Goal: Information Seeking & Learning: Learn about a topic

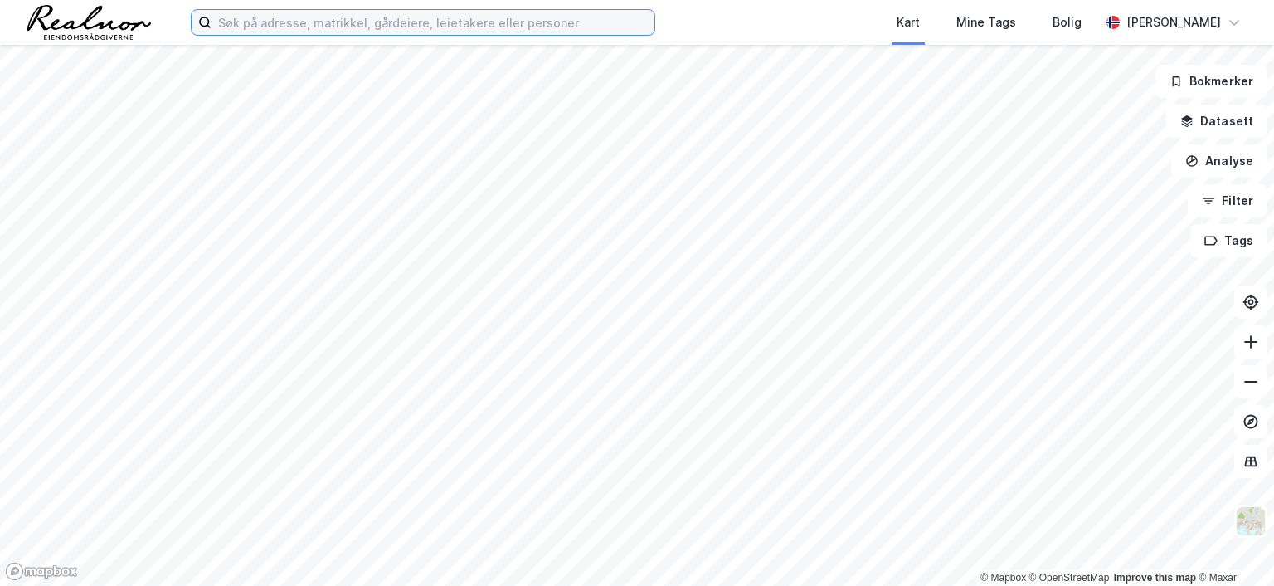
click at [280, 13] on input at bounding box center [432, 22] width 443 height 25
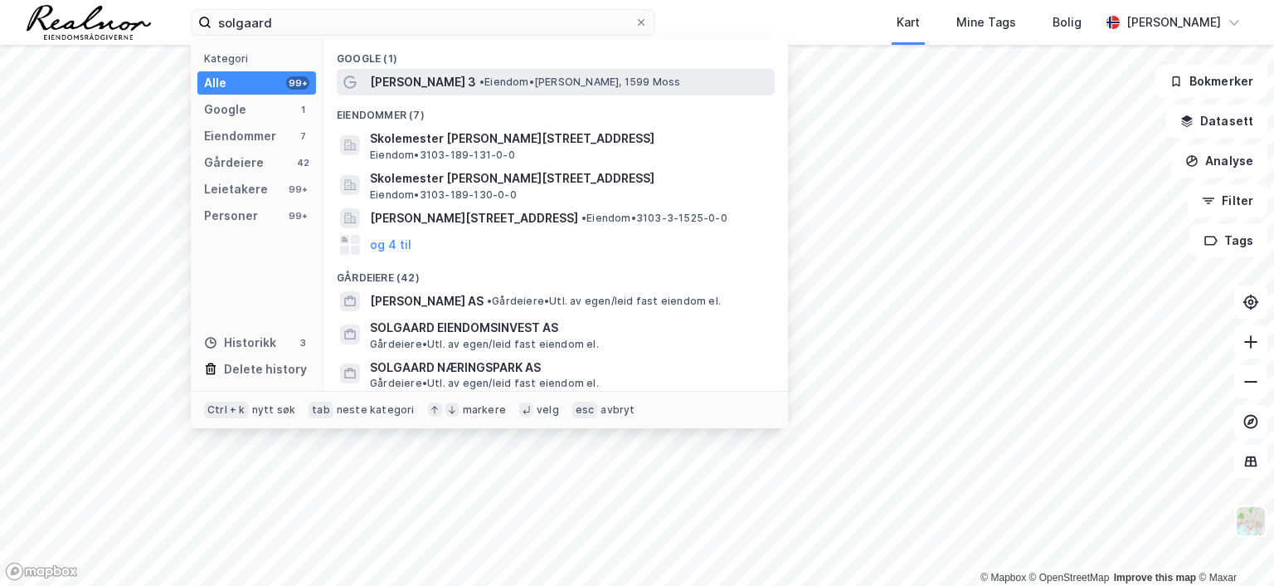
click at [411, 75] on span "[PERSON_NAME] 3" at bounding box center [423, 82] width 106 height 20
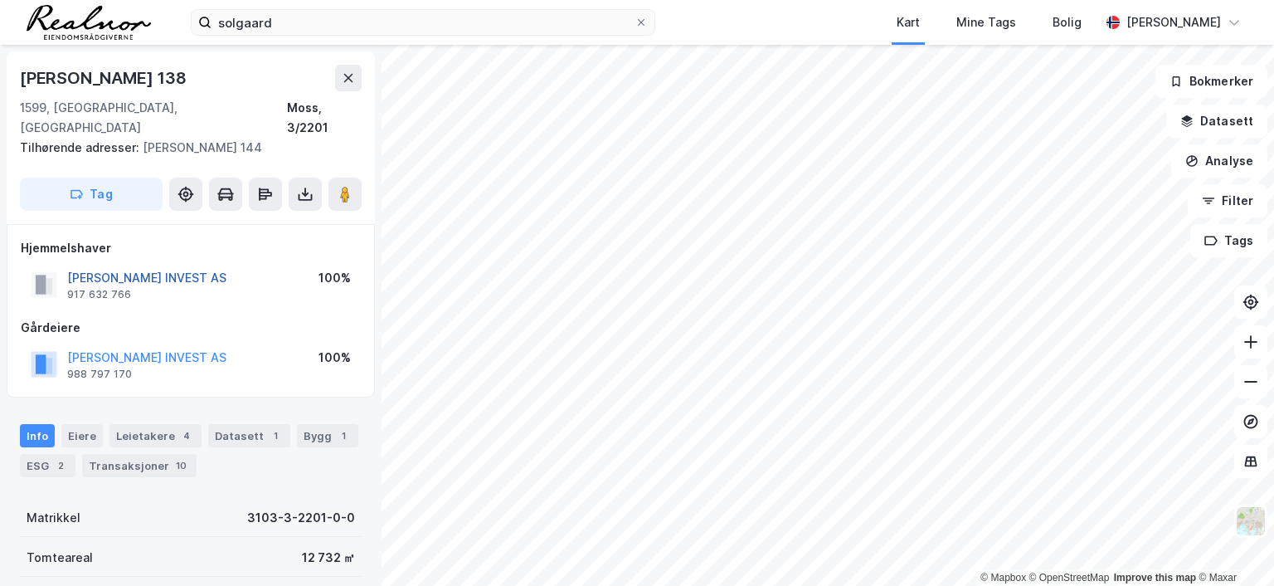
click at [0, 0] on button "[PERSON_NAME] INVEST AS" at bounding box center [0, 0] width 0 height 0
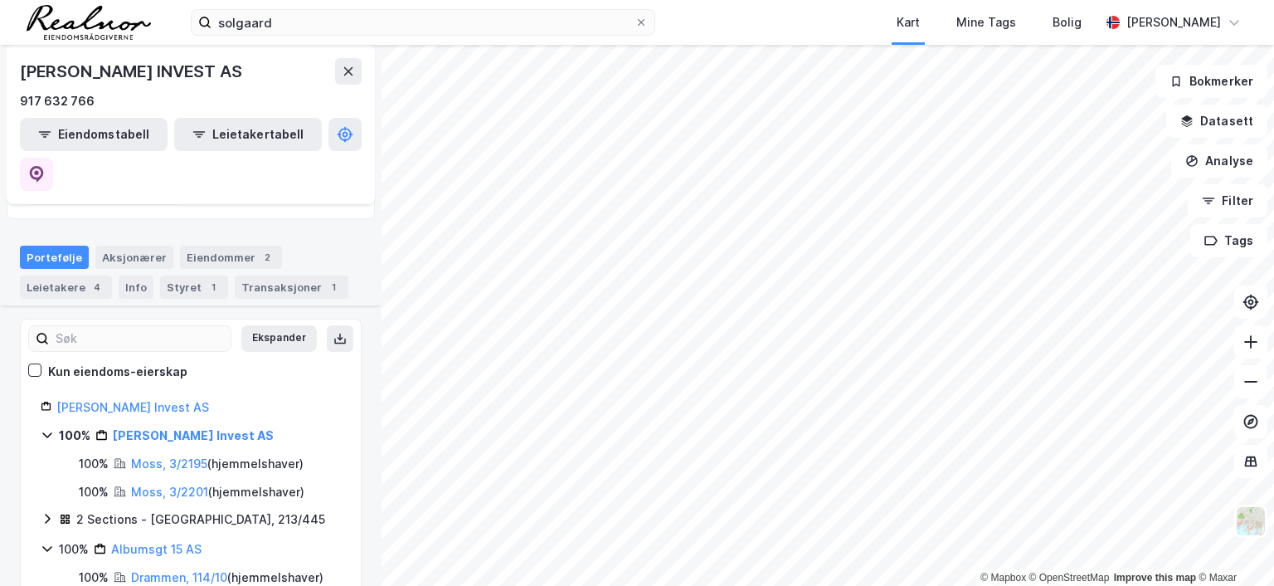
scroll to position [249, 0]
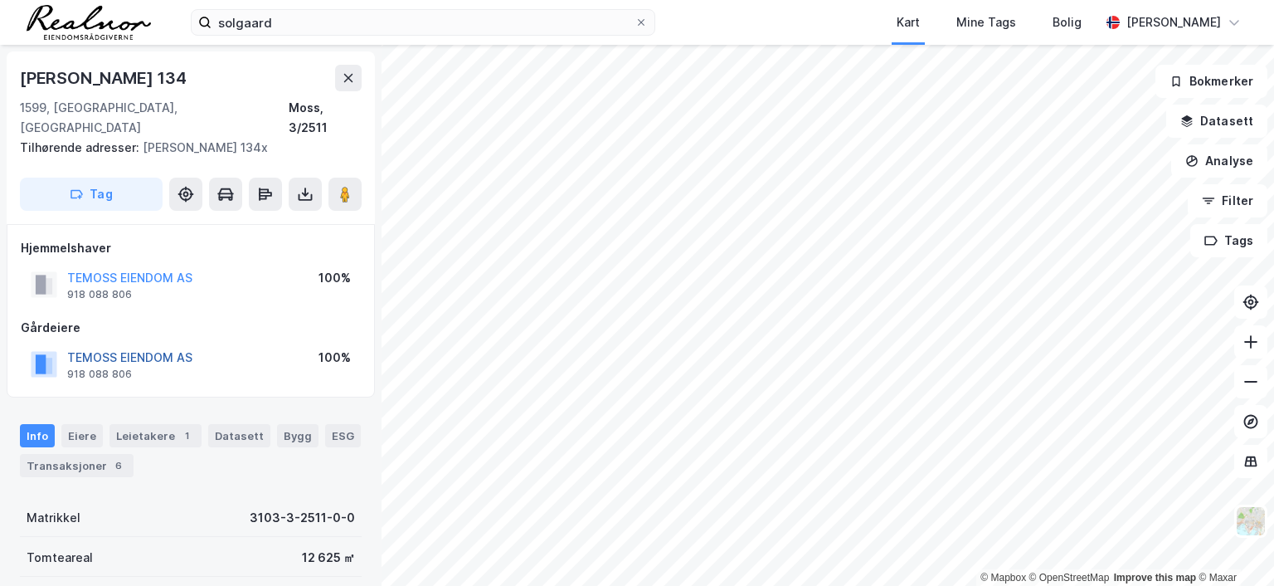
click at [0, 0] on button "TEMOSS EIENDOM AS" at bounding box center [0, 0] width 0 height 0
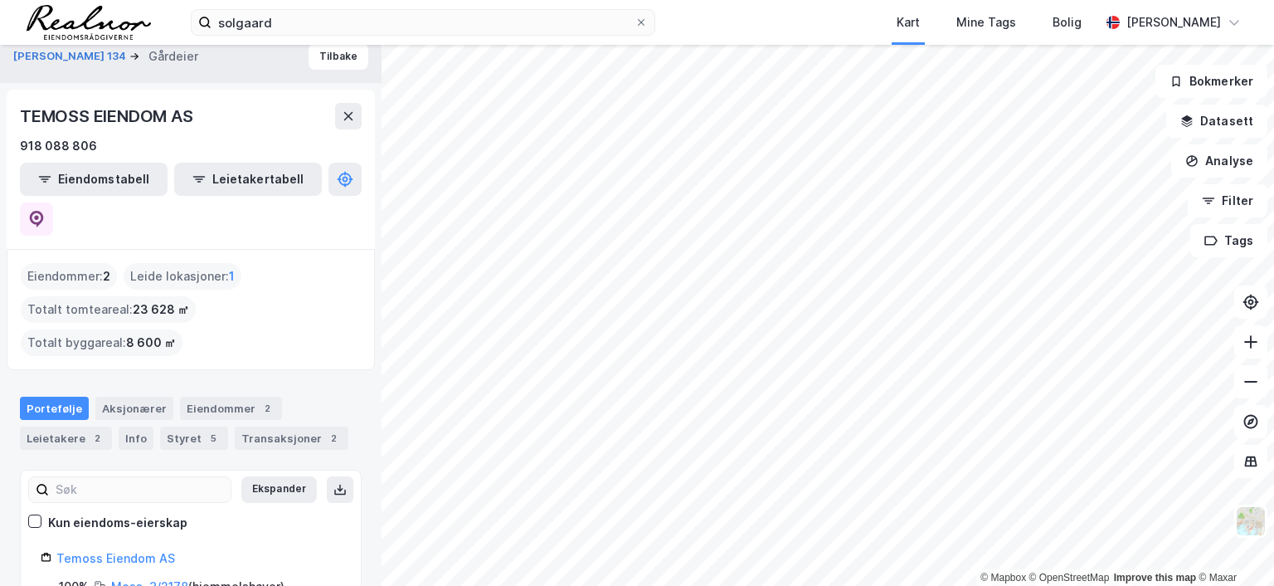
scroll to position [20, 0]
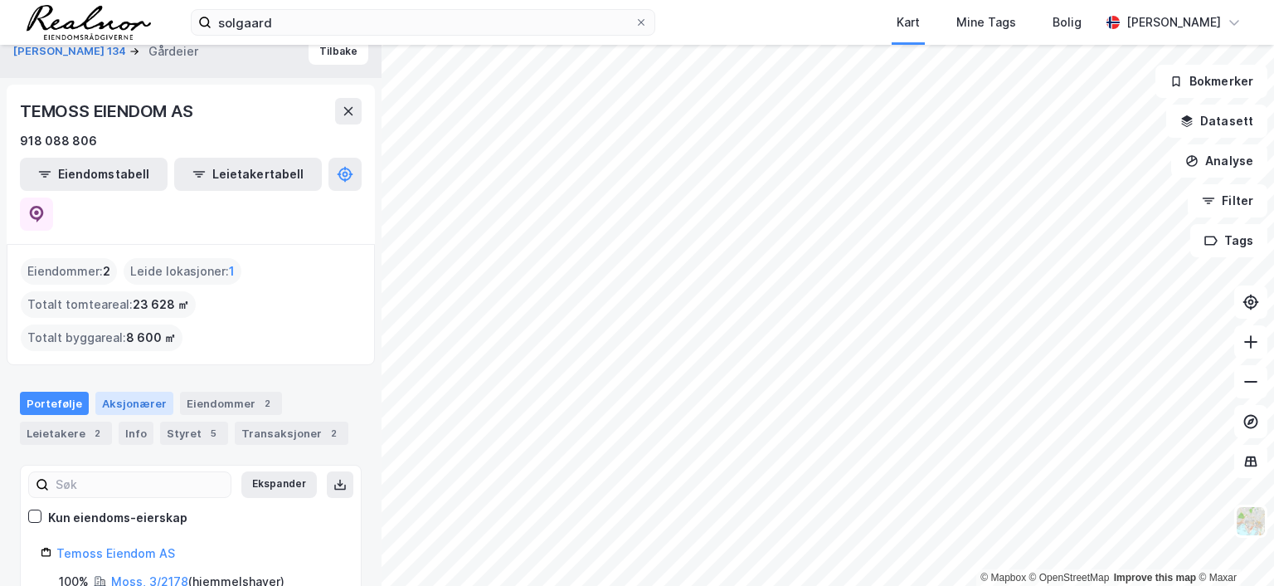
click at [143, 391] on div "Aksjonærer" at bounding box center [134, 402] width 78 height 23
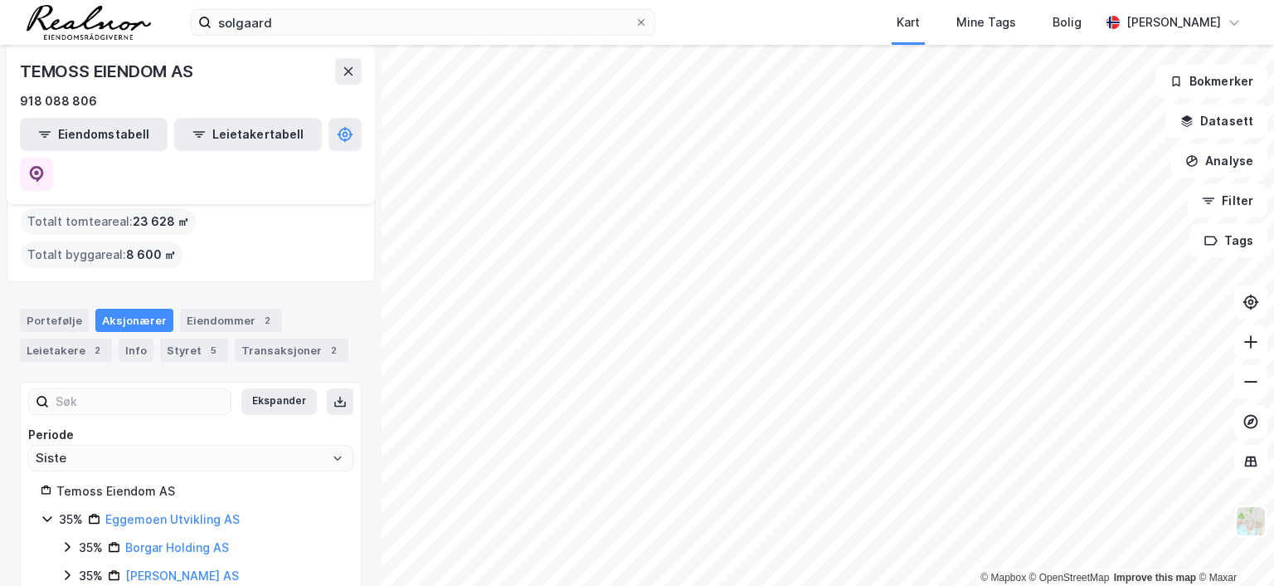
scroll to position [186, 0]
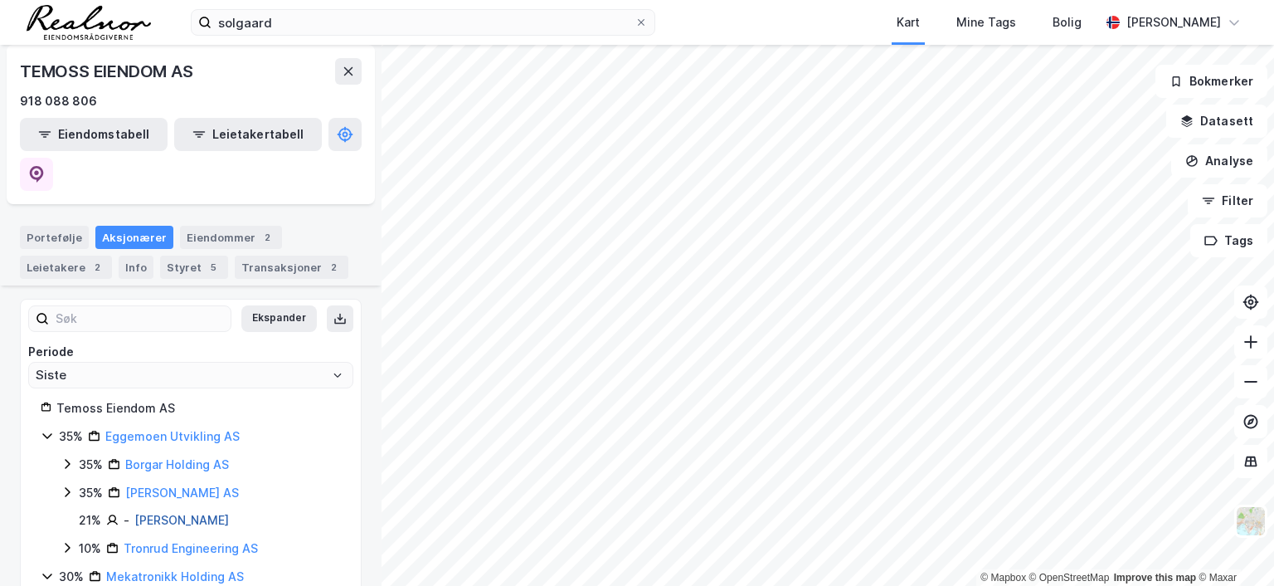
click at [174, 513] on link "[PERSON_NAME]" at bounding box center [181, 520] width 95 height 14
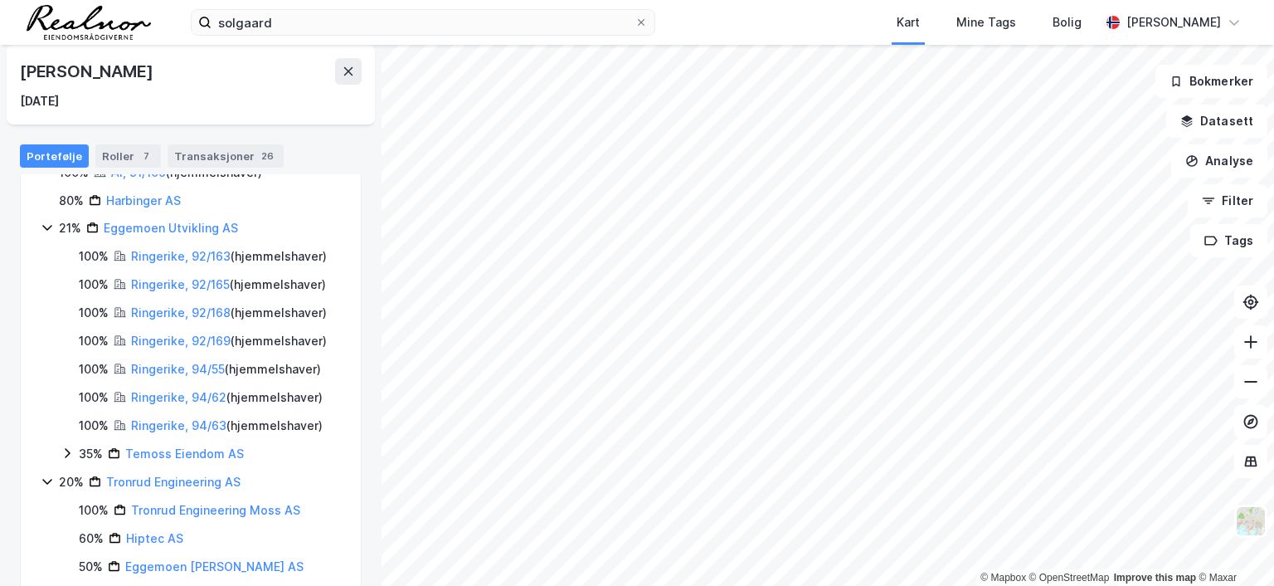
scroll to position [128, 0]
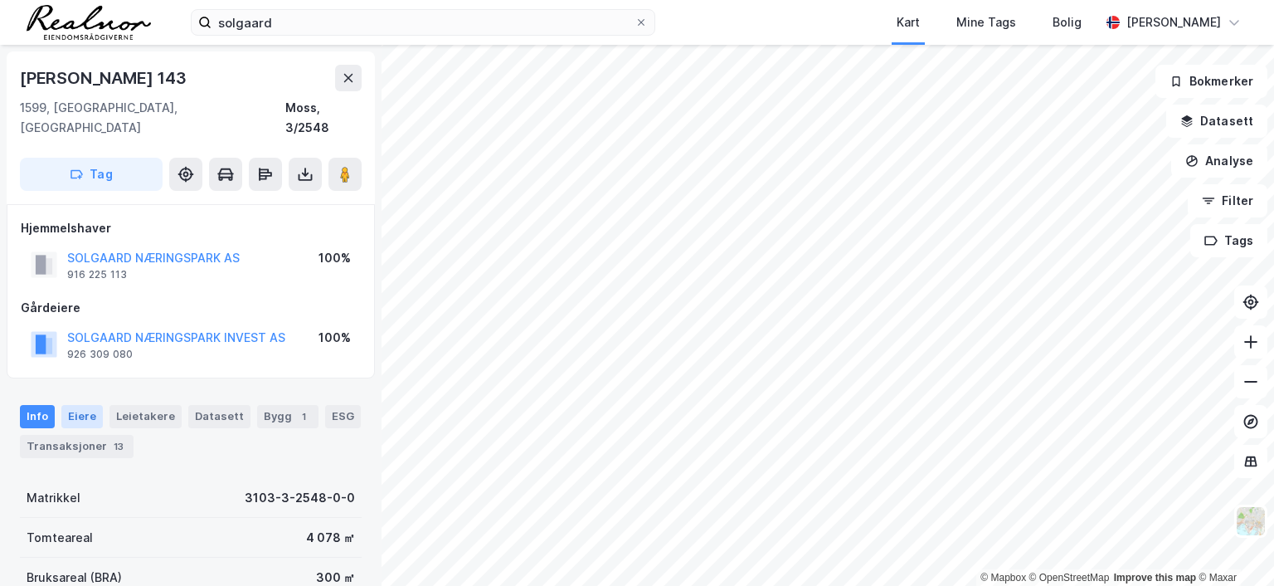
click at [80, 405] on div "Eiere" at bounding box center [81, 416] width 41 height 23
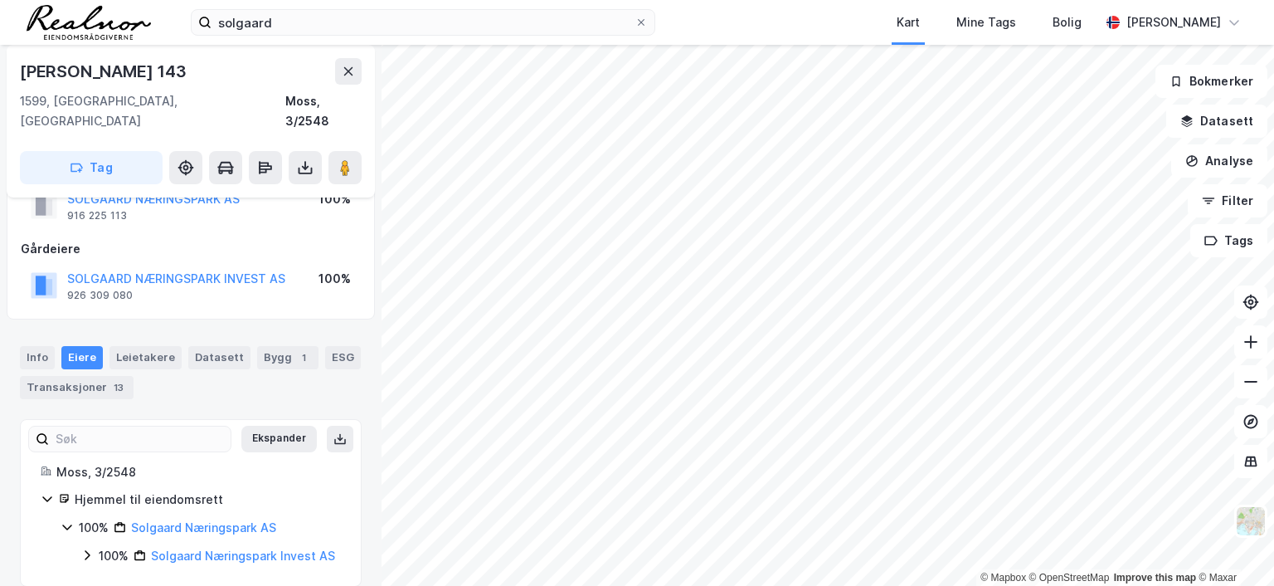
scroll to position [80, 0]
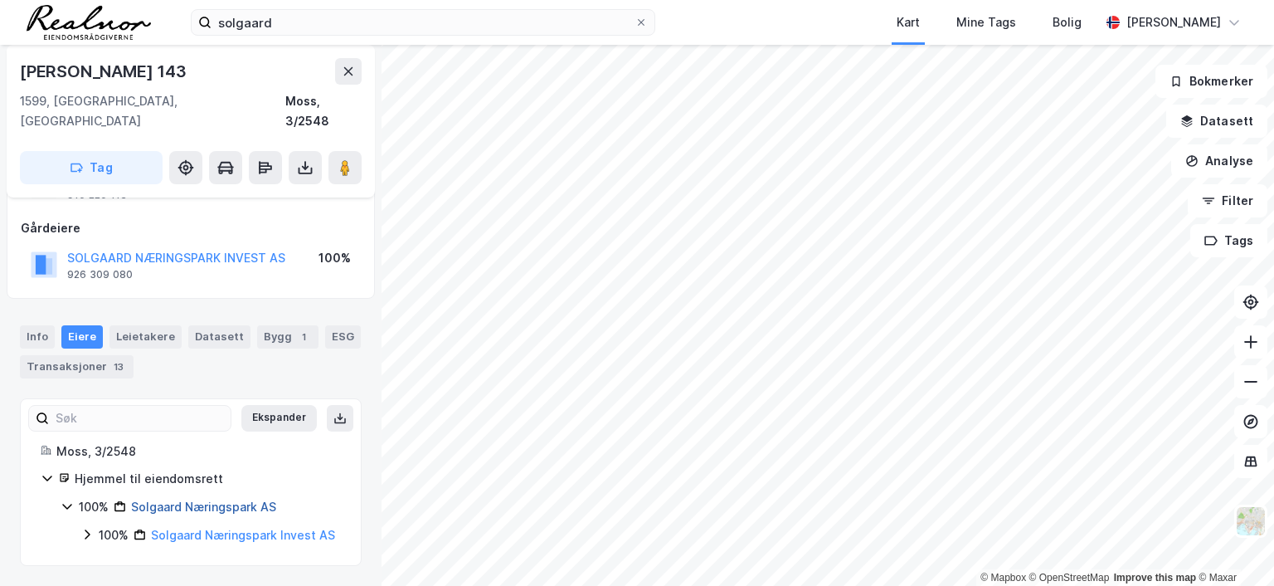
click at [219, 499] on link "Solgaard Næringspark AS" at bounding box center [203, 506] width 145 height 14
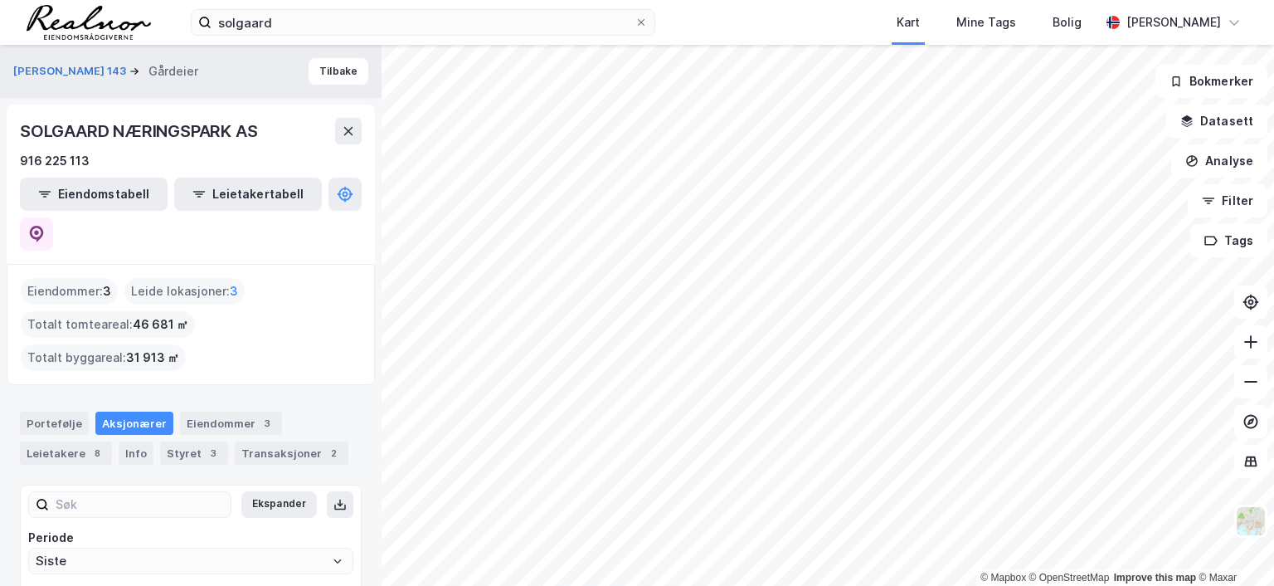
scroll to position [41, 0]
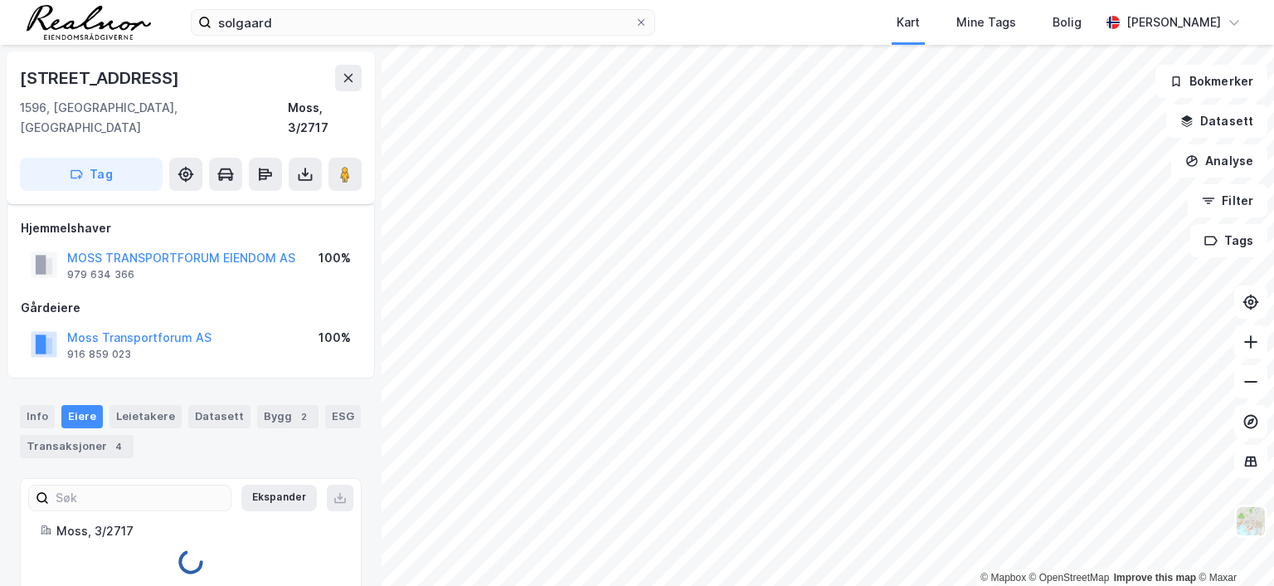
scroll to position [10, 0]
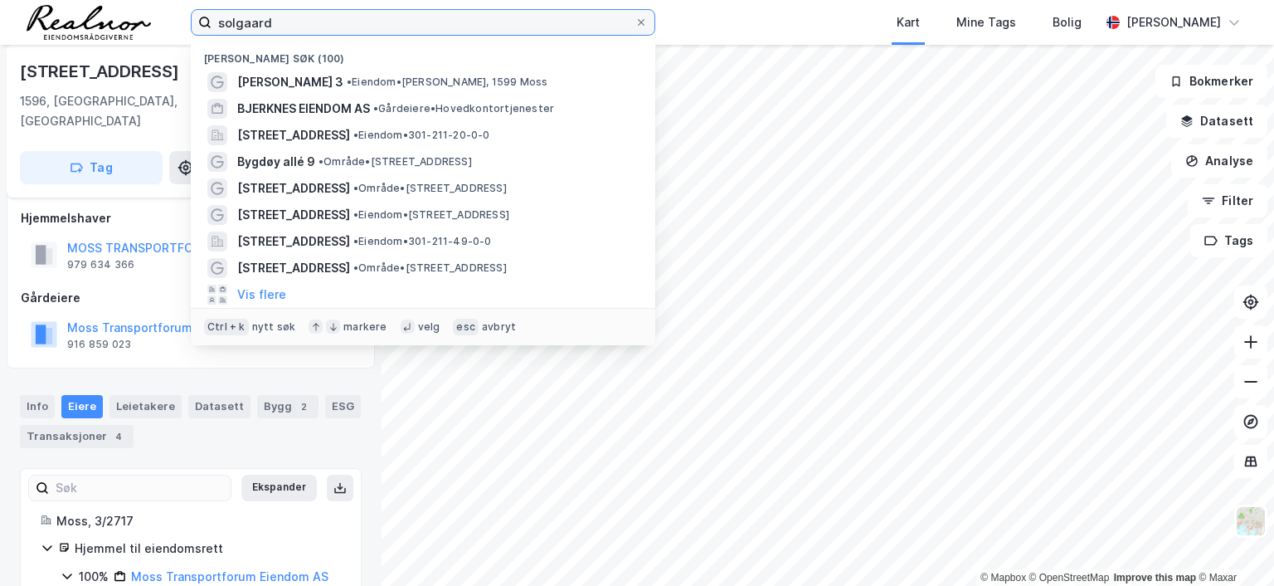
click at [303, 26] on input "solgaard" at bounding box center [422, 22] width 423 height 25
drag, startPoint x: 291, startPoint y: 21, endPoint x: 143, endPoint y: 21, distance: 147.6
click at [143, 21] on div "solgaard Nylige søk (100) [PERSON_NAME] 3 • [PERSON_NAME], 1599 Moss BJERKNES E…" at bounding box center [637, 22] width 1274 height 45
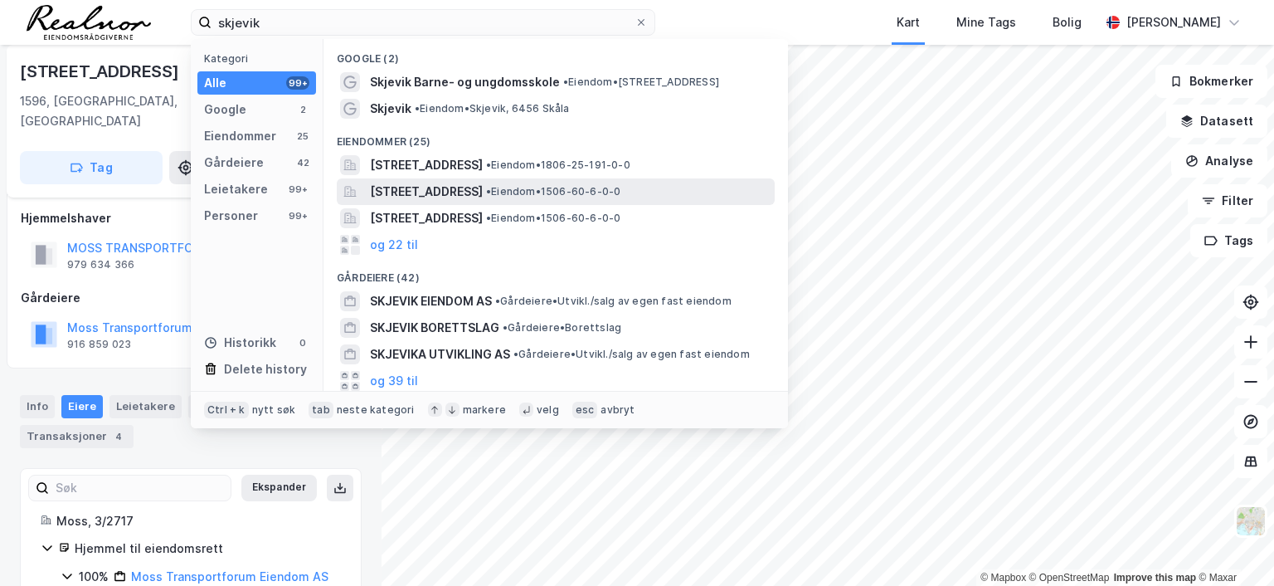
click at [483, 192] on span "[STREET_ADDRESS]" at bounding box center [426, 192] width 113 height 20
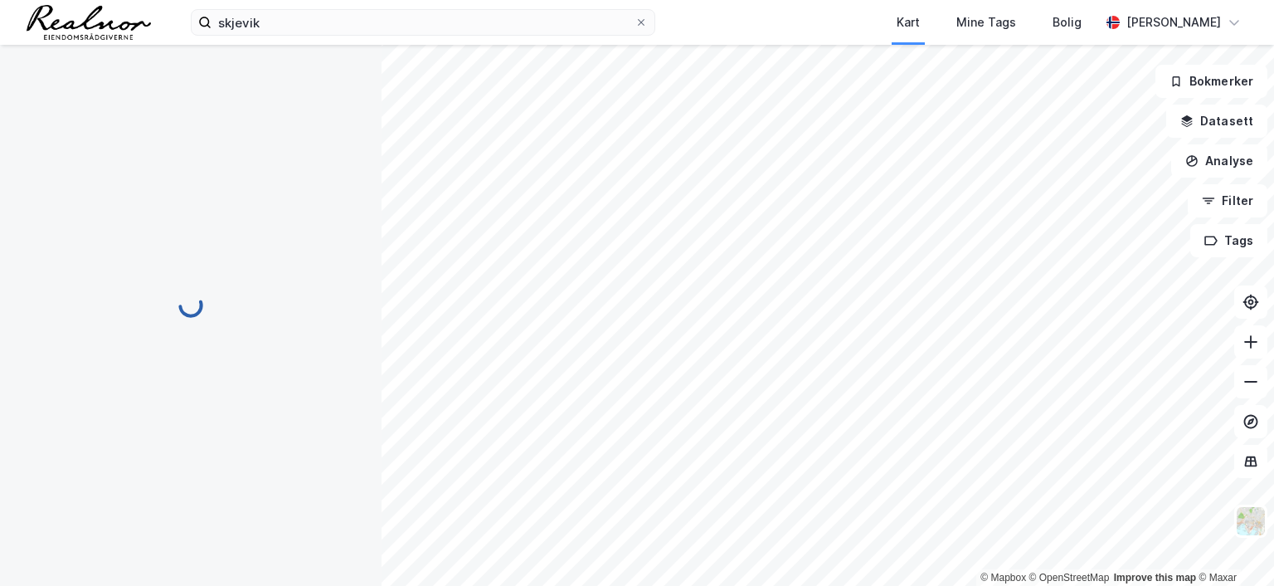
scroll to position [10, 0]
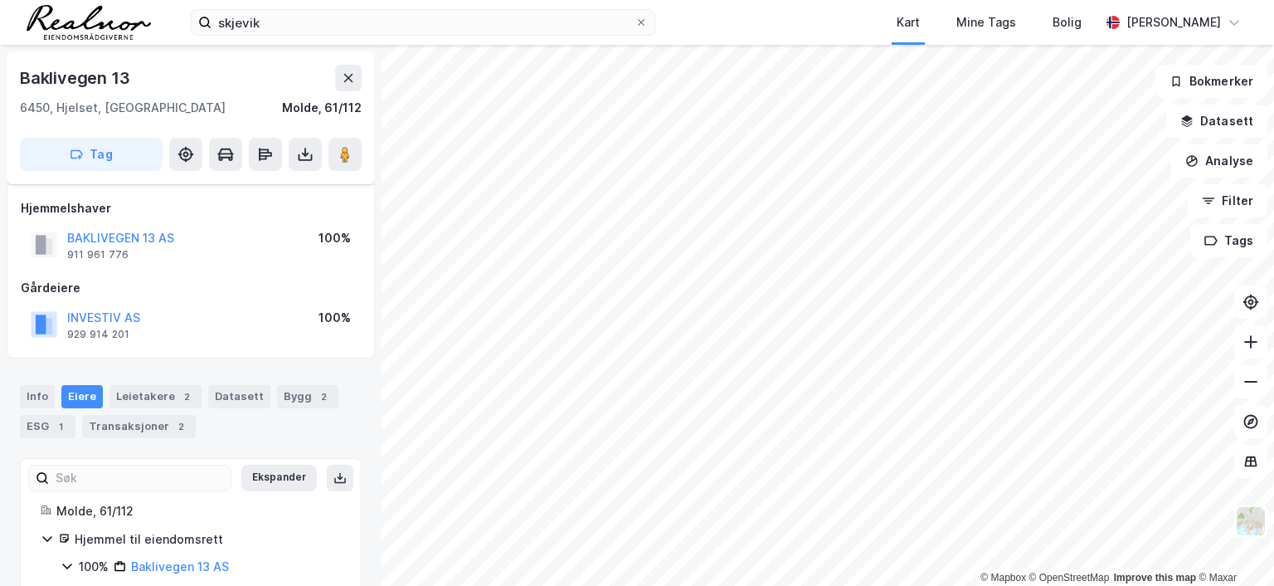
scroll to position [10, 0]
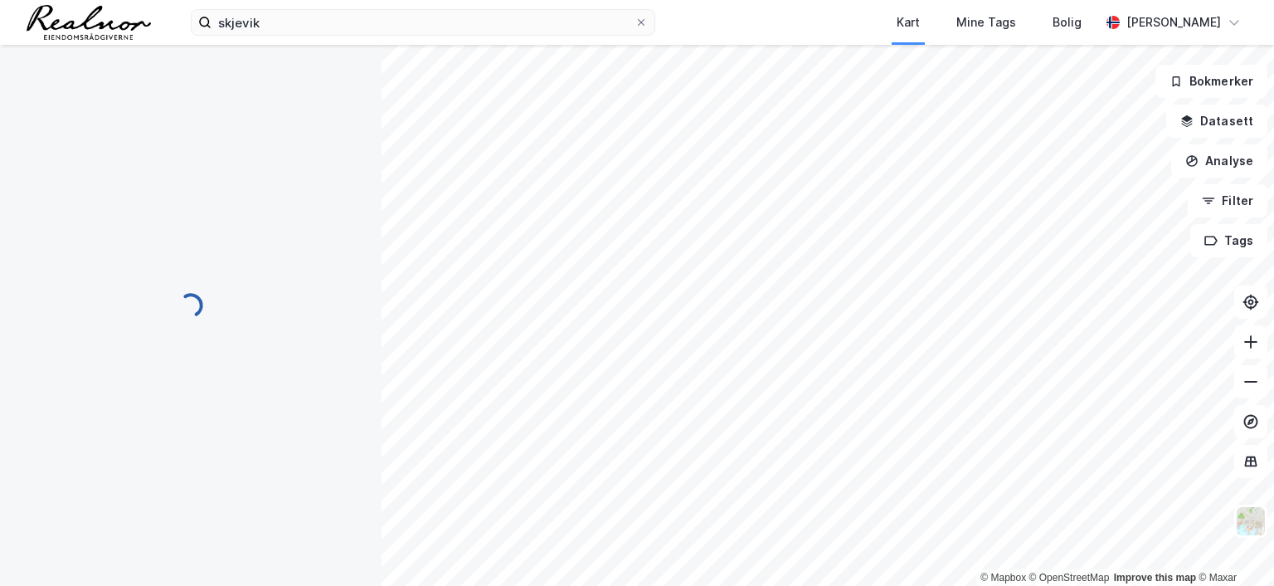
scroll to position [10, 0]
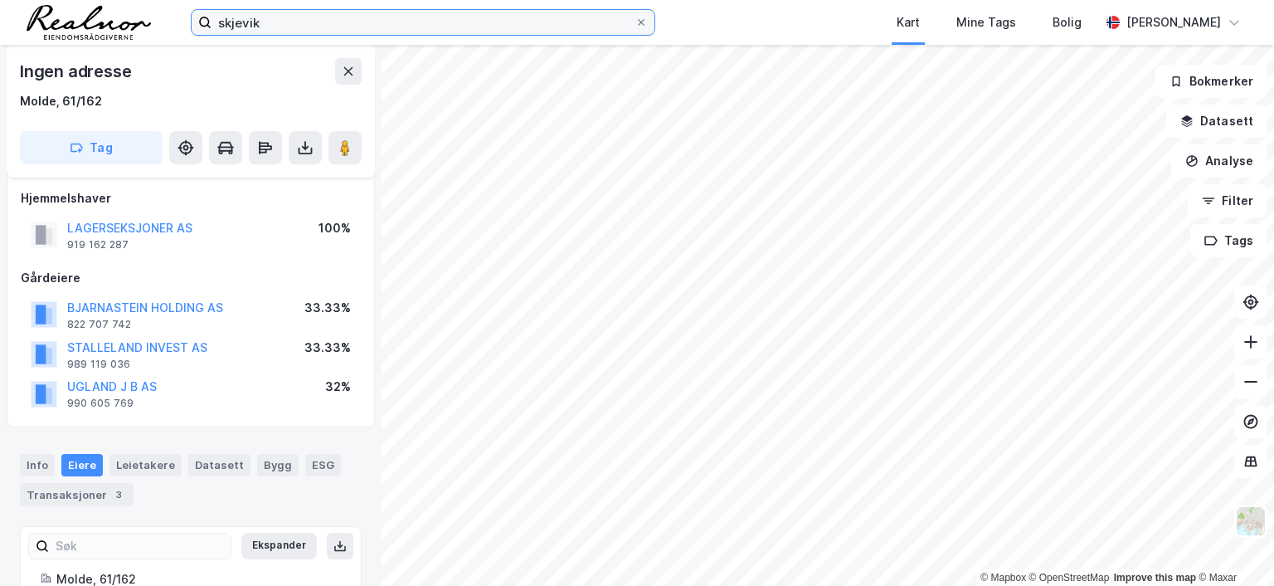
click at [308, 29] on input "skjevik" at bounding box center [422, 22] width 423 height 25
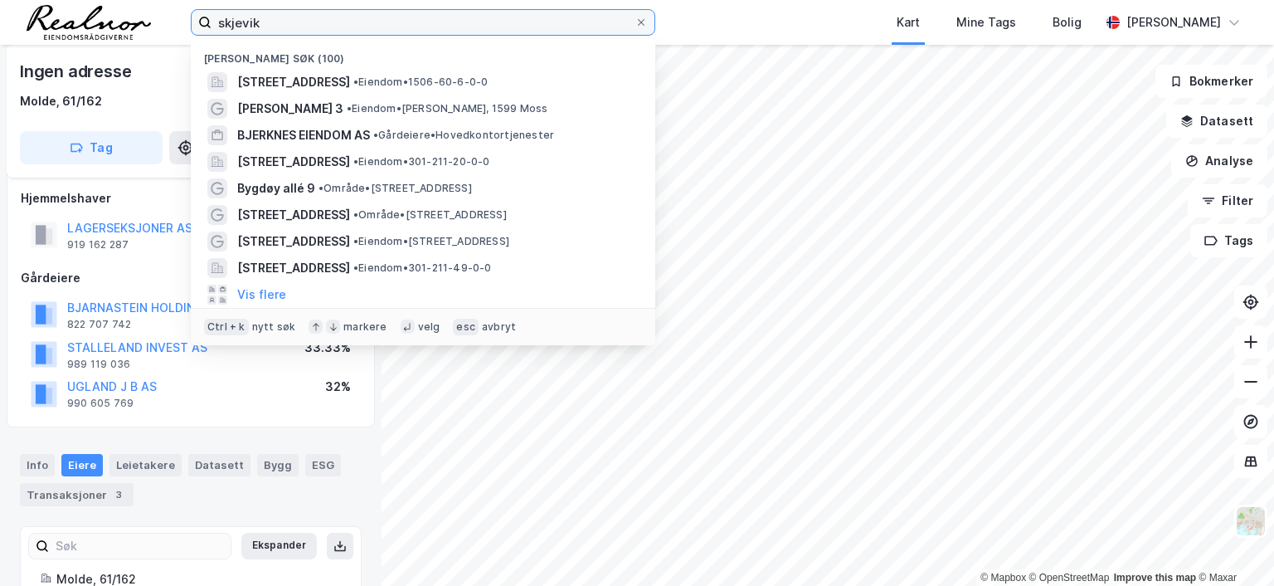
drag, startPoint x: 299, startPoint y: 24, endPoint x: 83, endPoint y: 14, distance: 215.9
click at [83, 14] on div "skjevik Nylige søk (100) [STREET_ADDRESS] • Eiendom • 1506-60-6-0-0 [PERSON_NAM…" at bounding box center [637, 22] width 1274 height 45
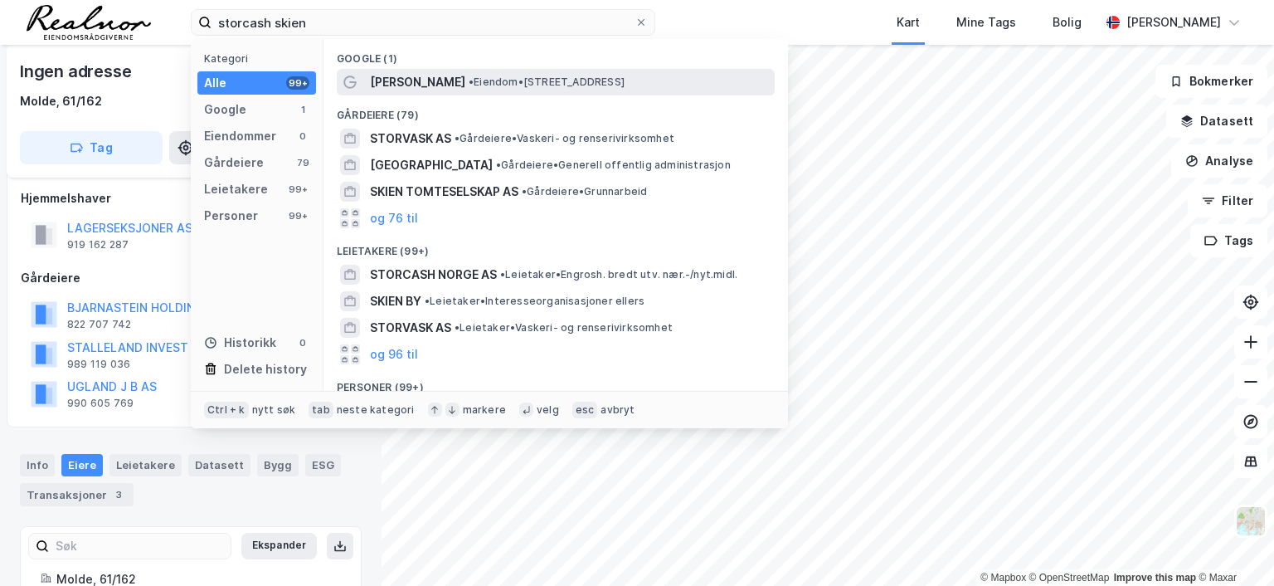
click at [474, 78] on span "•" at bounding box center [471, 81] width 5 height 12
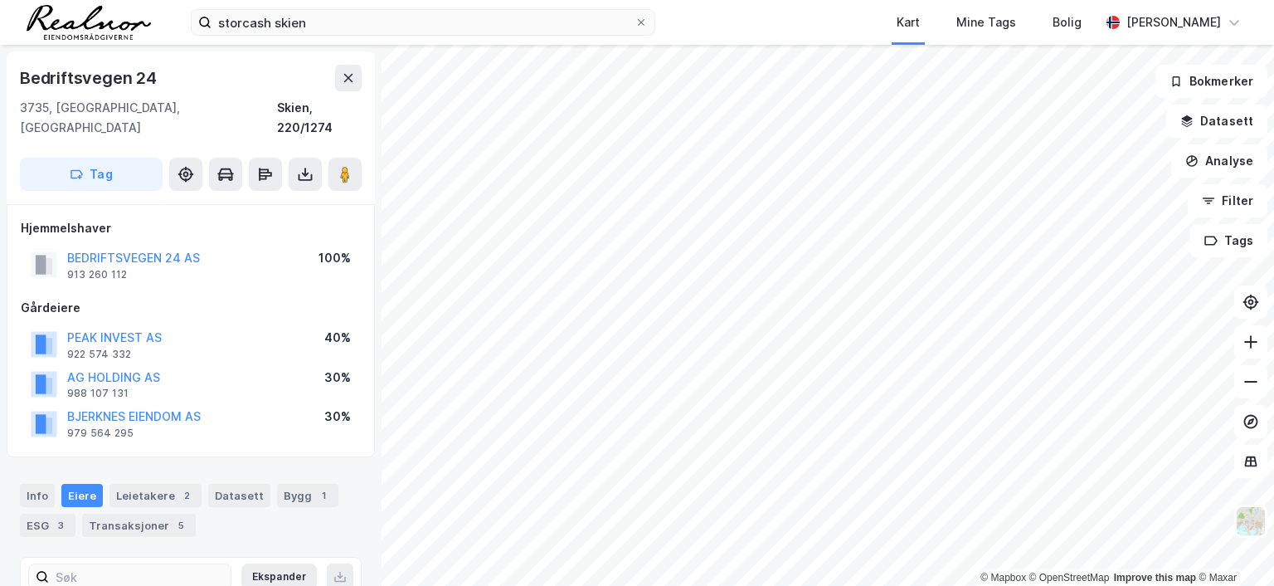
scroll to position [10, 0]
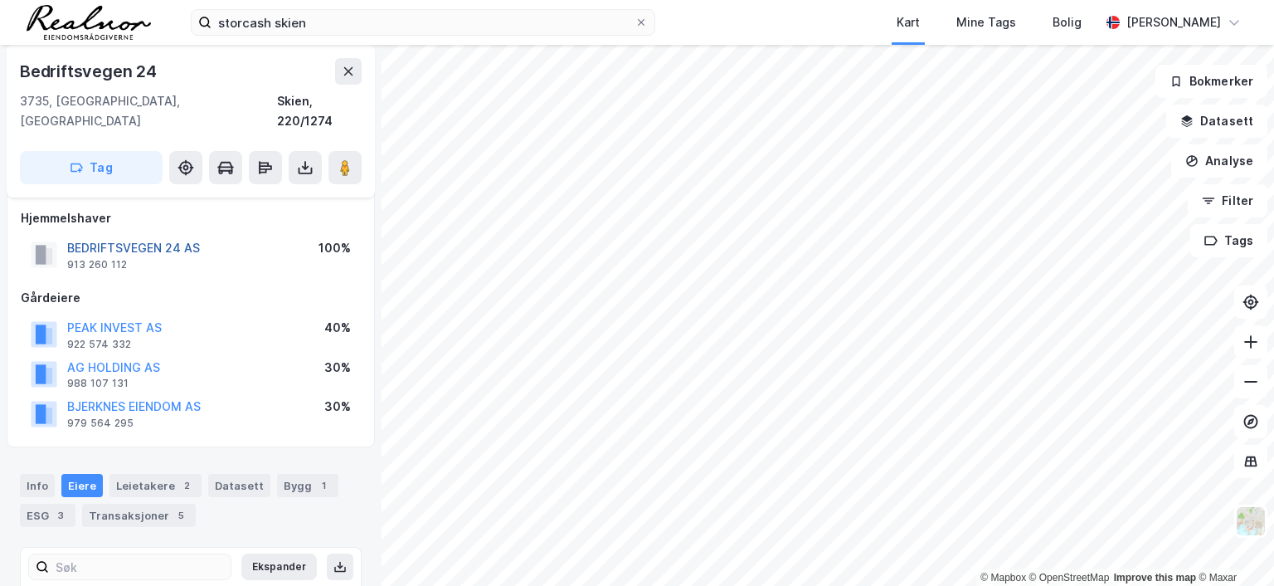
click at [0, 0] on button "BEDRIFTSVEGEN 24 AS" at bounding box center [0, 0] width 0 height 0
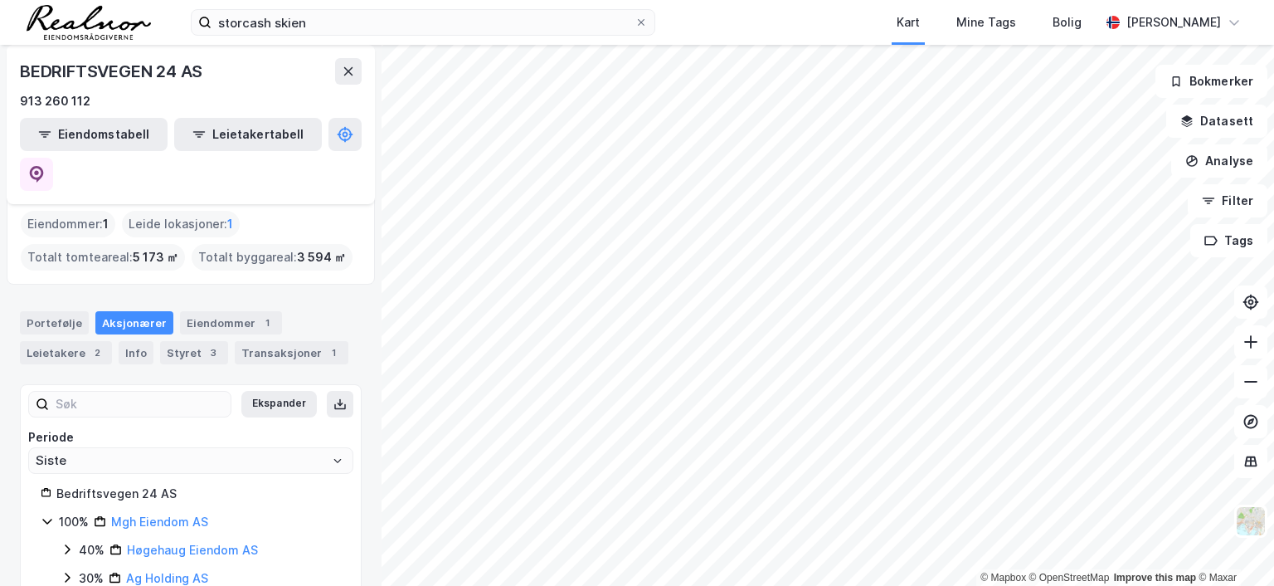
scroll to position [83, 0]
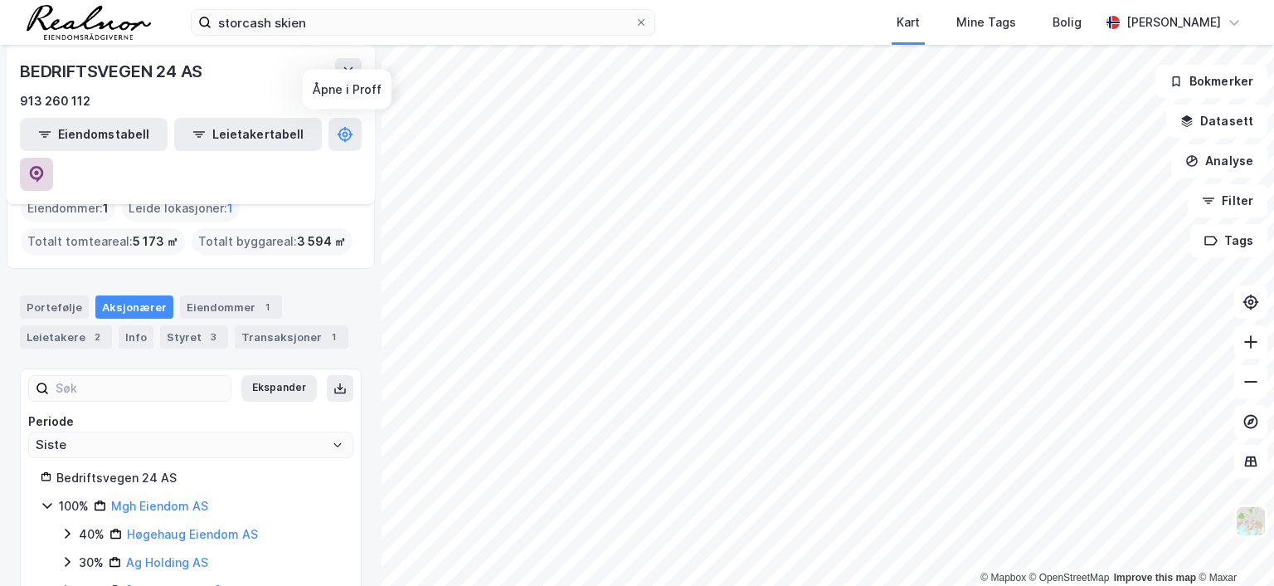
click at [45, 166] on icon at bounding box center [36, 174] width 17 height 17
click at [209, 295] on div "Eiendommer 1" at bounding box center [231, 306] width 102 height 23
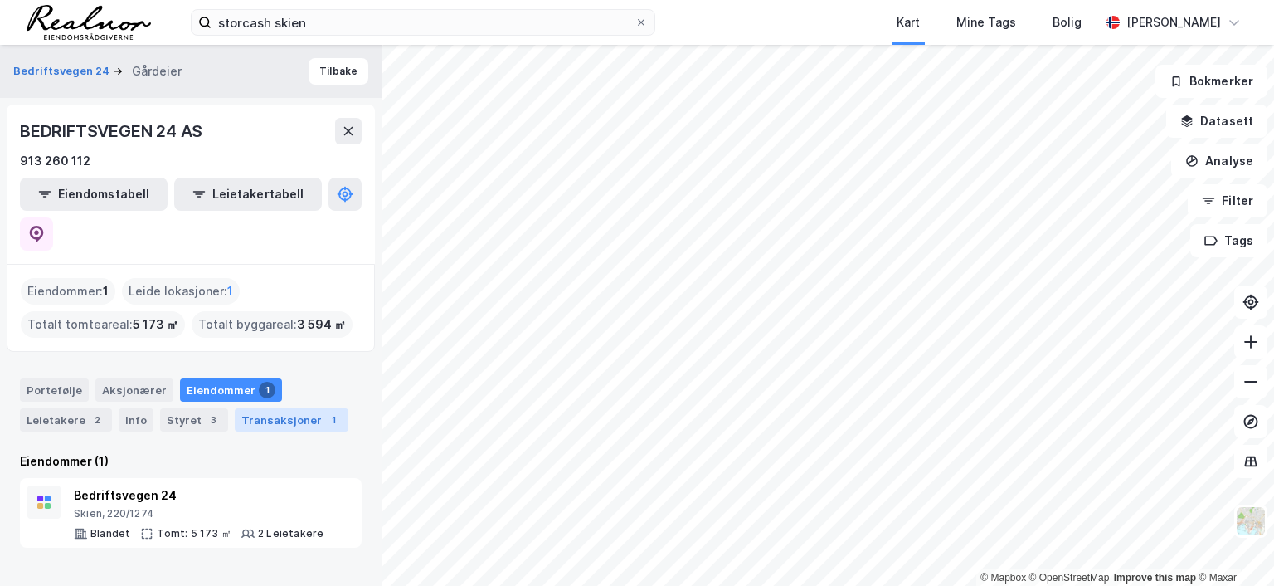
click at [276, 408] on div "Transaksjoner 1" at bounding box center [292, 419] width 114 height 23
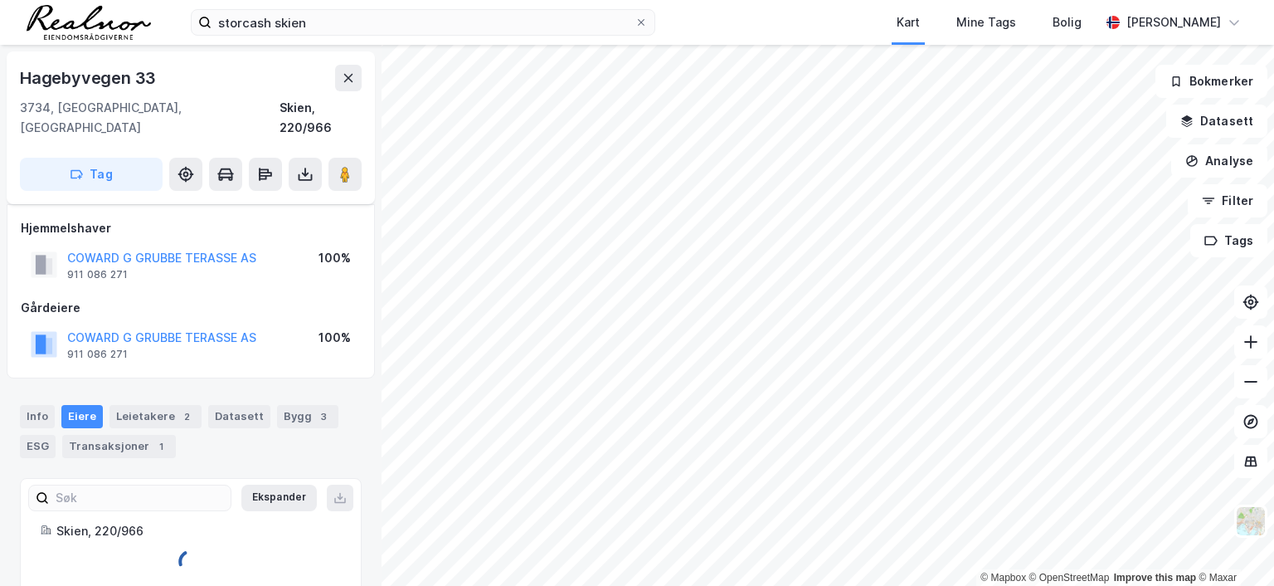
scroll to position [10, 0]
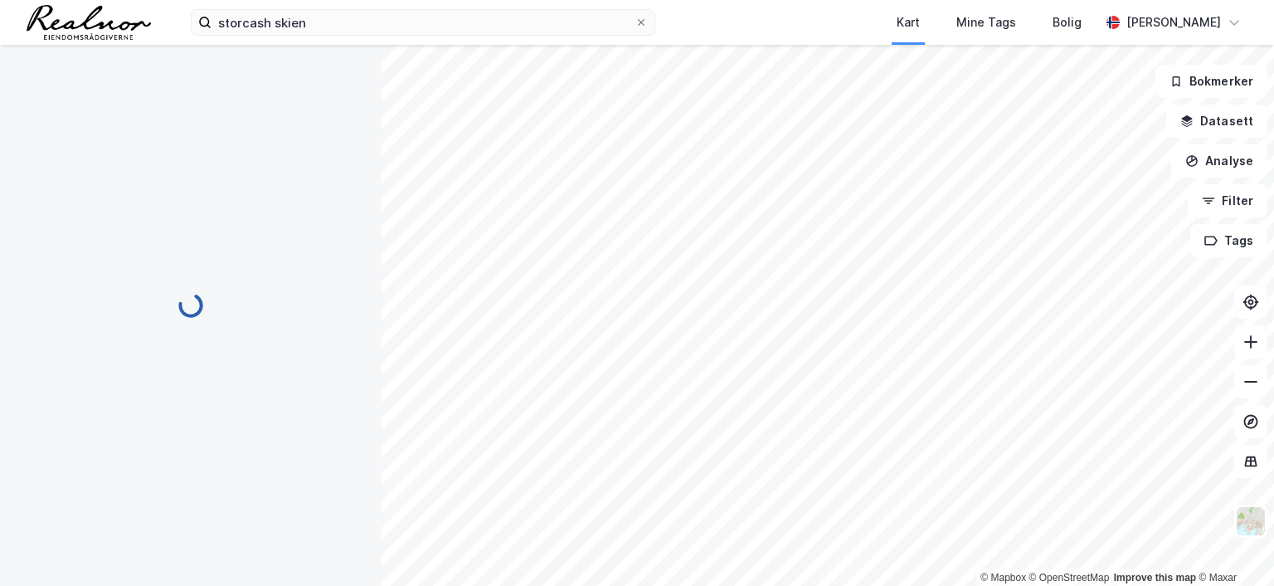
scroll to position [10, 0]
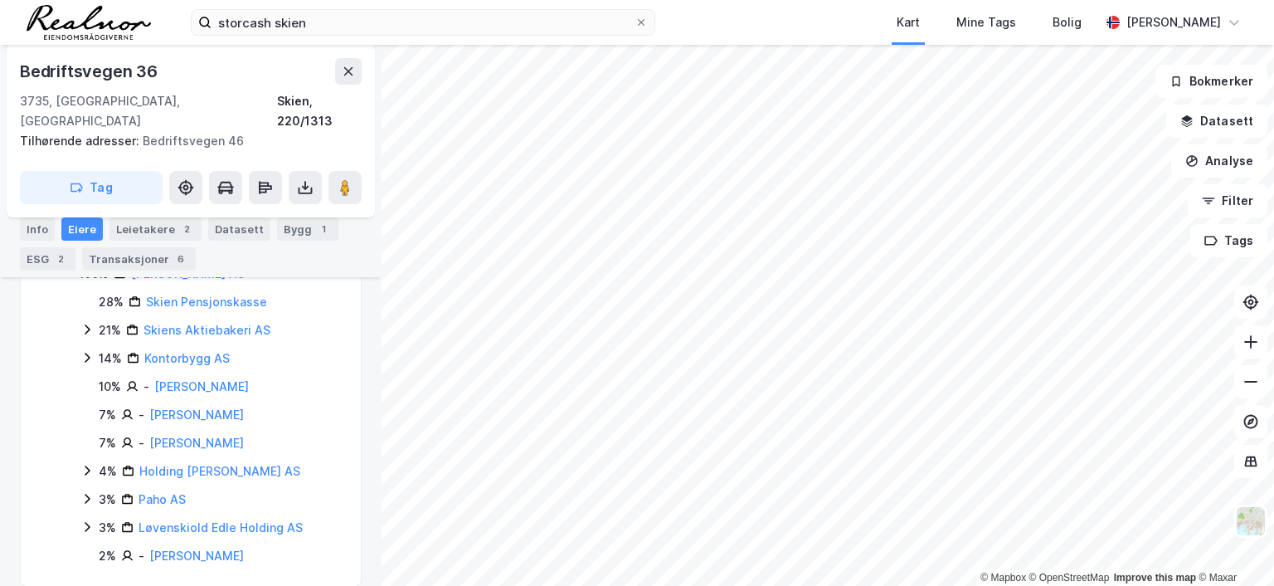
scroll to position [167, 0]
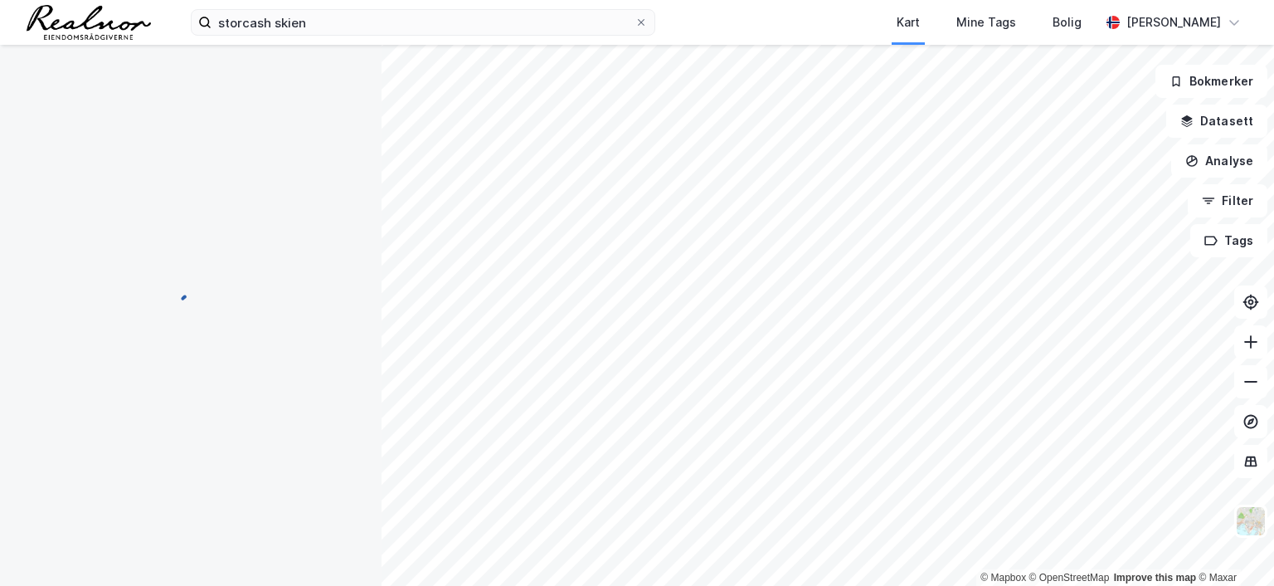
scroll to position [80, 0]
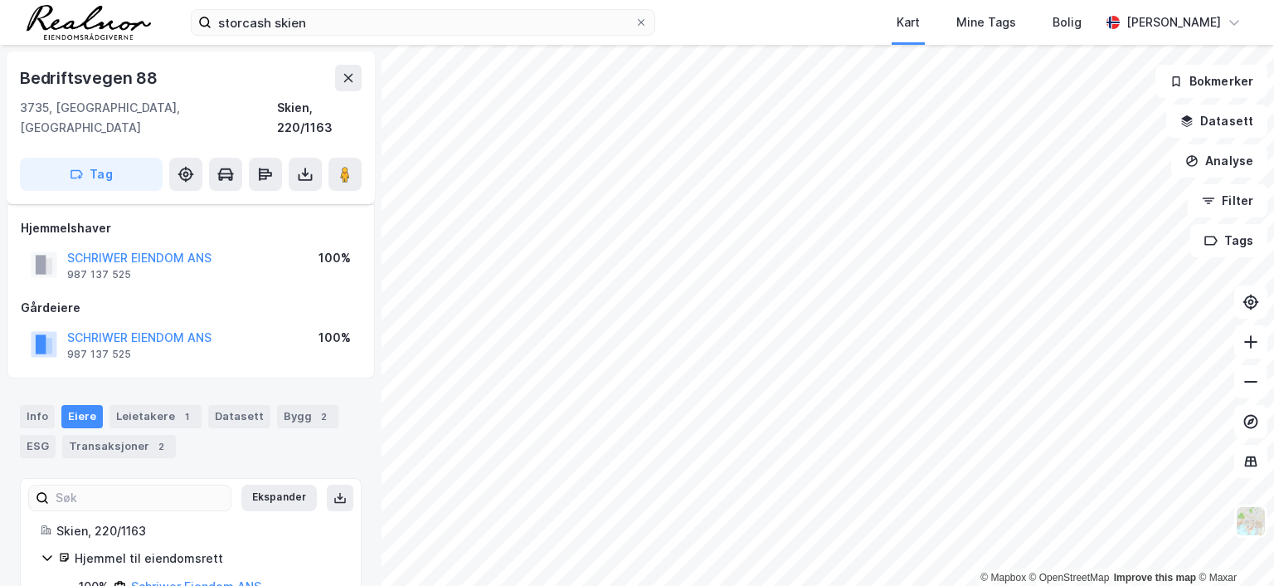
scroll to position [32, 0]
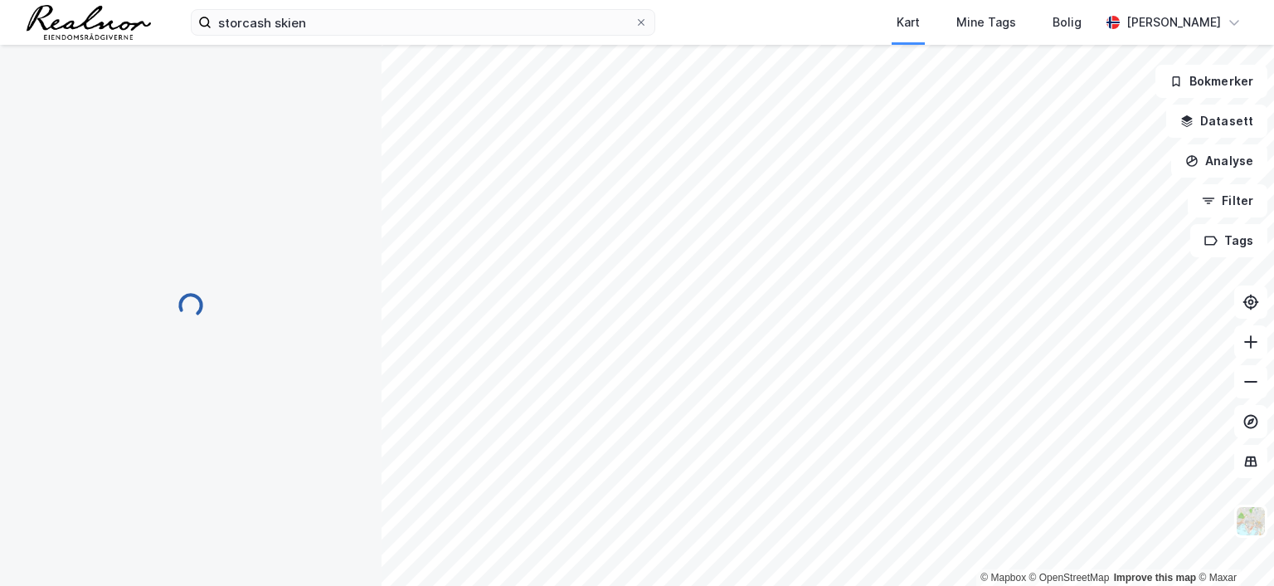
scroll to position [32, 0]
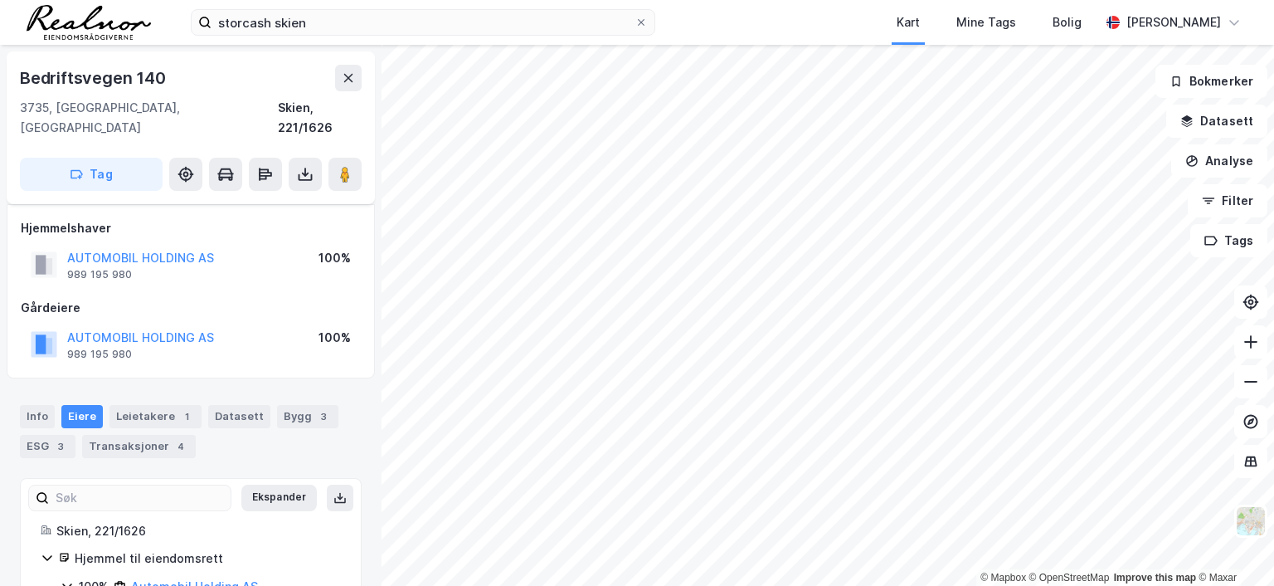
scroll to position [32, 0]
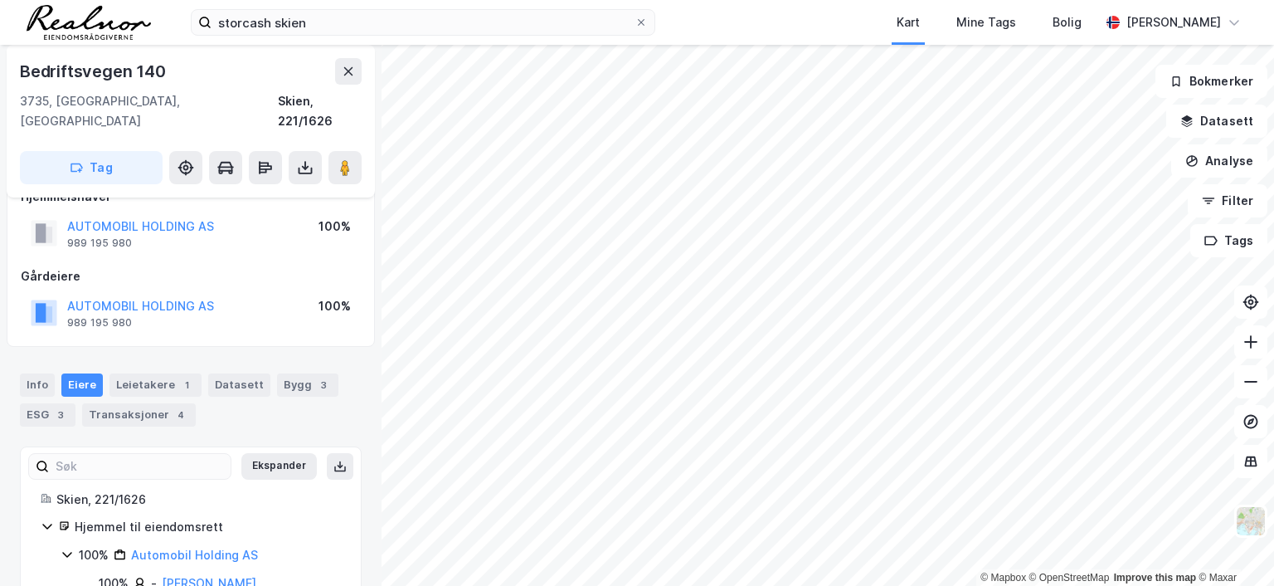
scroll to position [32, 0]
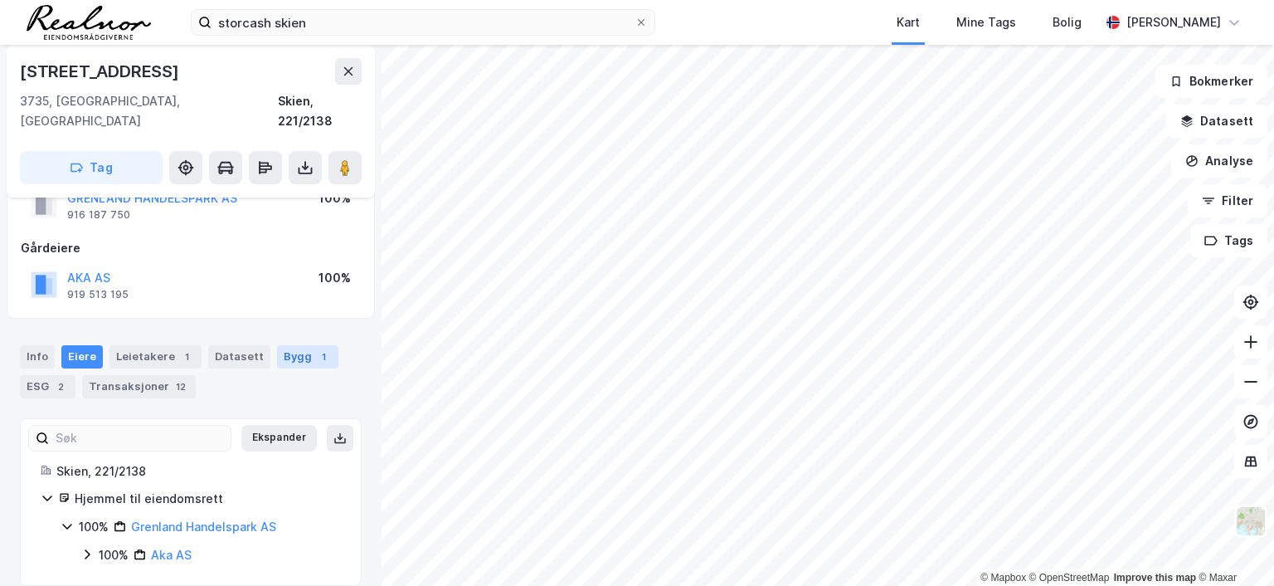
click at [294, 345] on div "Bygg 1" at bounding box center [307, 356] width 61 height 23
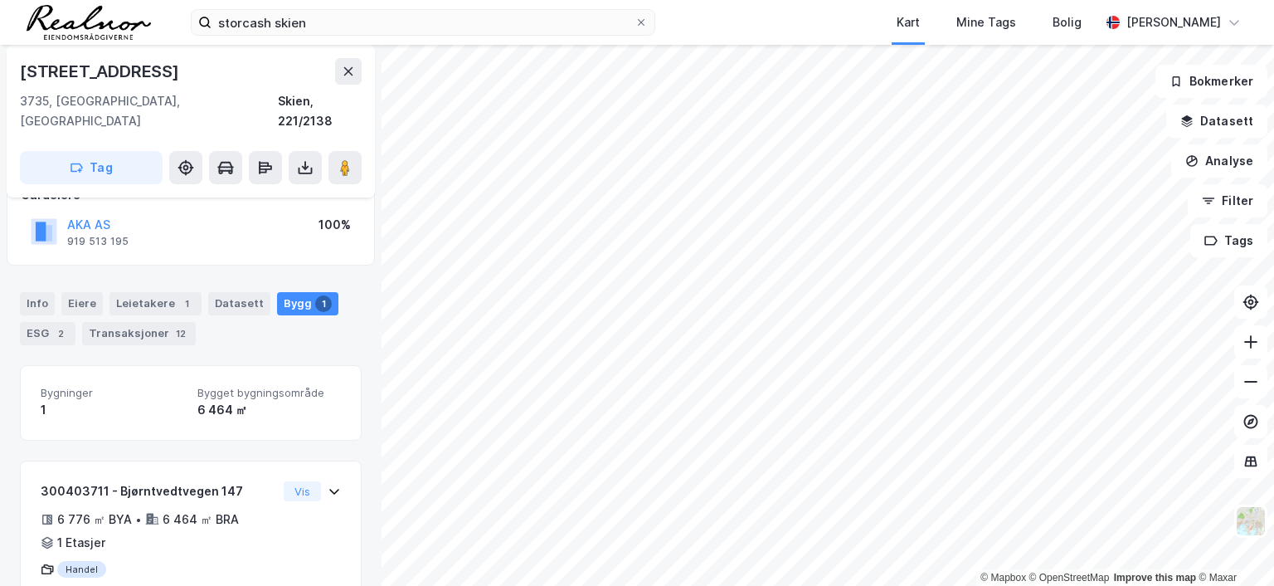
scroll to position [152, 0]
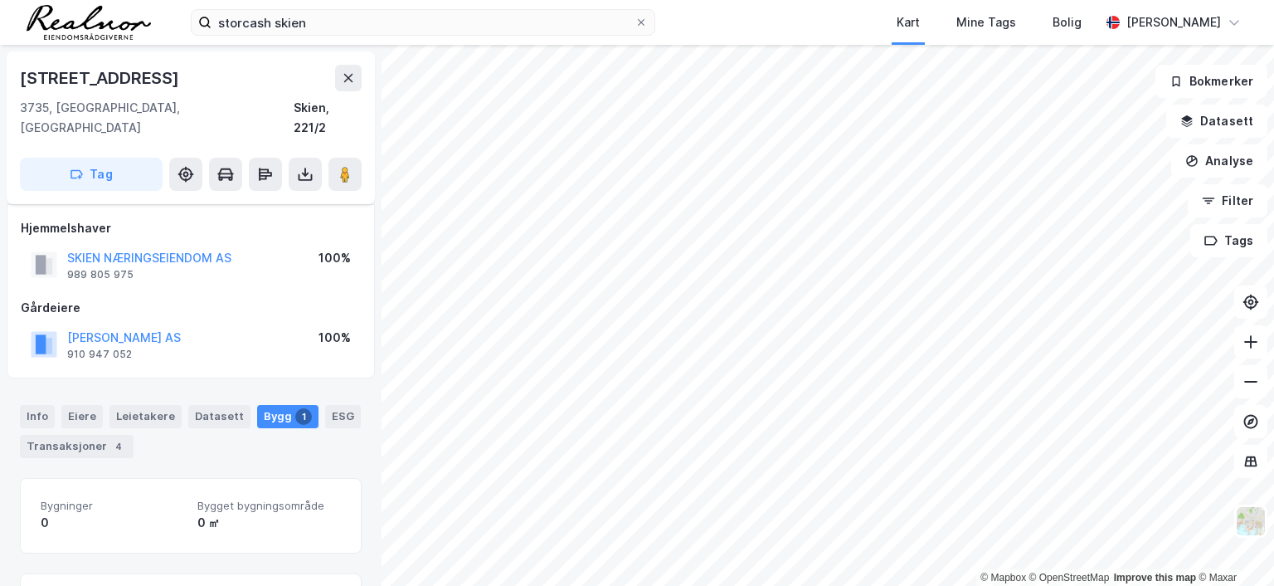
scroll to position [247, 0]
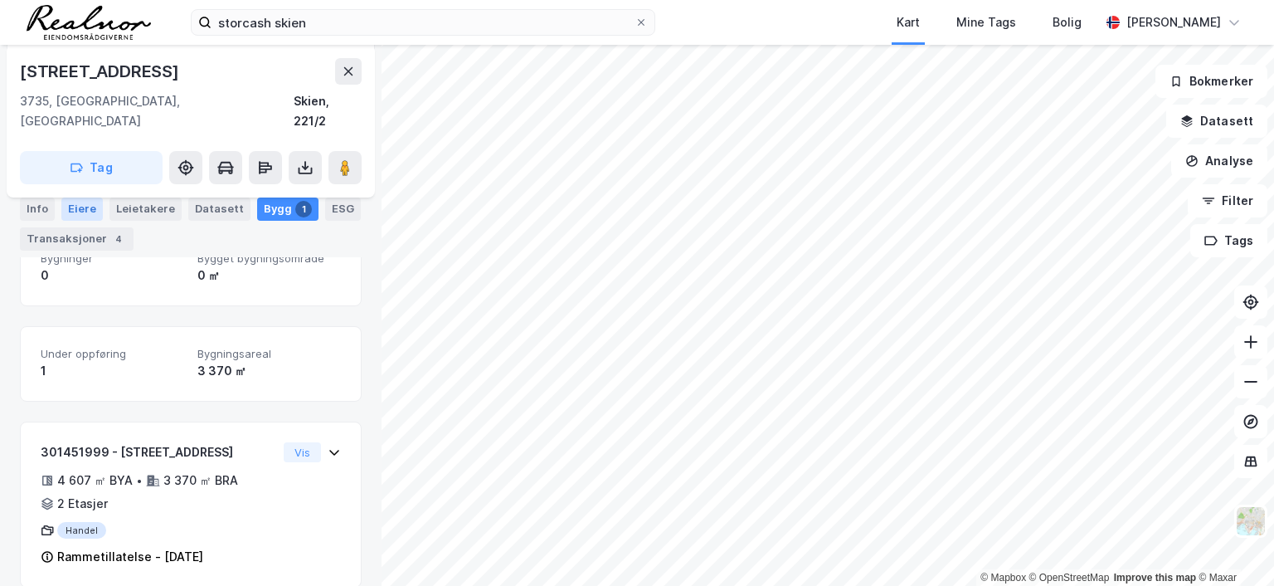
click at [82, 207] on div "Eiere" at bounding box center [81, 208] width 41 height 23
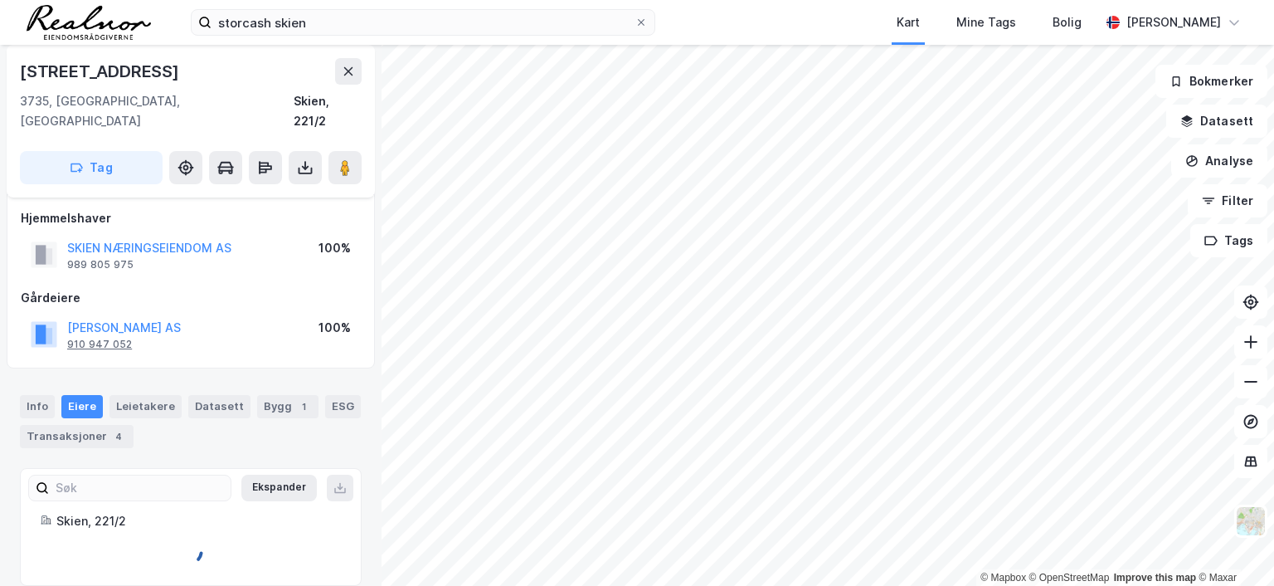
scroll to position [60, 0]
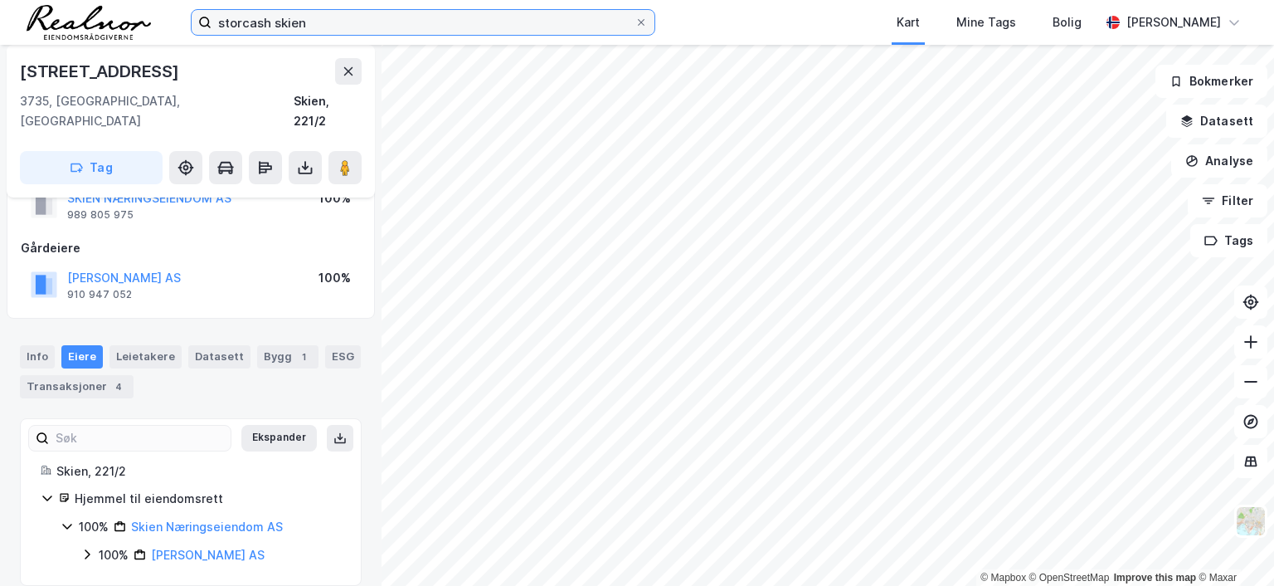
click at [333, 19] on input "storcash skien" at bounding box center [422, 22] width 423 height 25
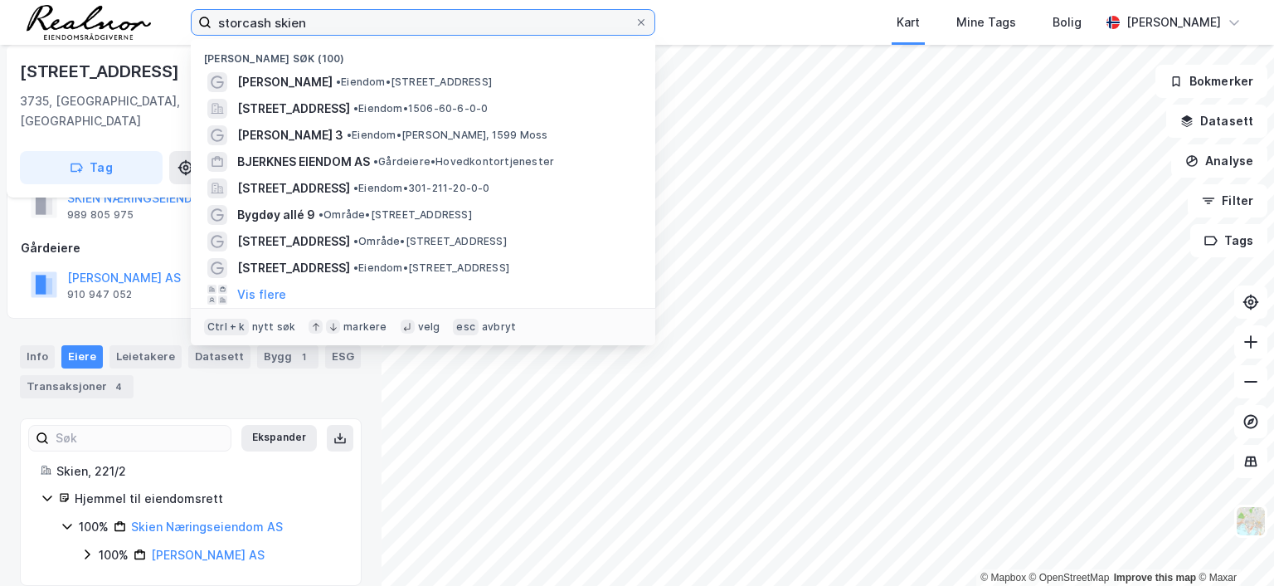
drag, startPoint x: 333, startPoint y: 19, endPoint x: 168, endPoint y: 2, distance: 166.7
click at [168, 2] on div "storcash skien Nylige søk (100) Kjørbekk Storcash • Eiendom • [STREET_ADDRESS] …" at bounding box center [637, 22] width 1274 height 45
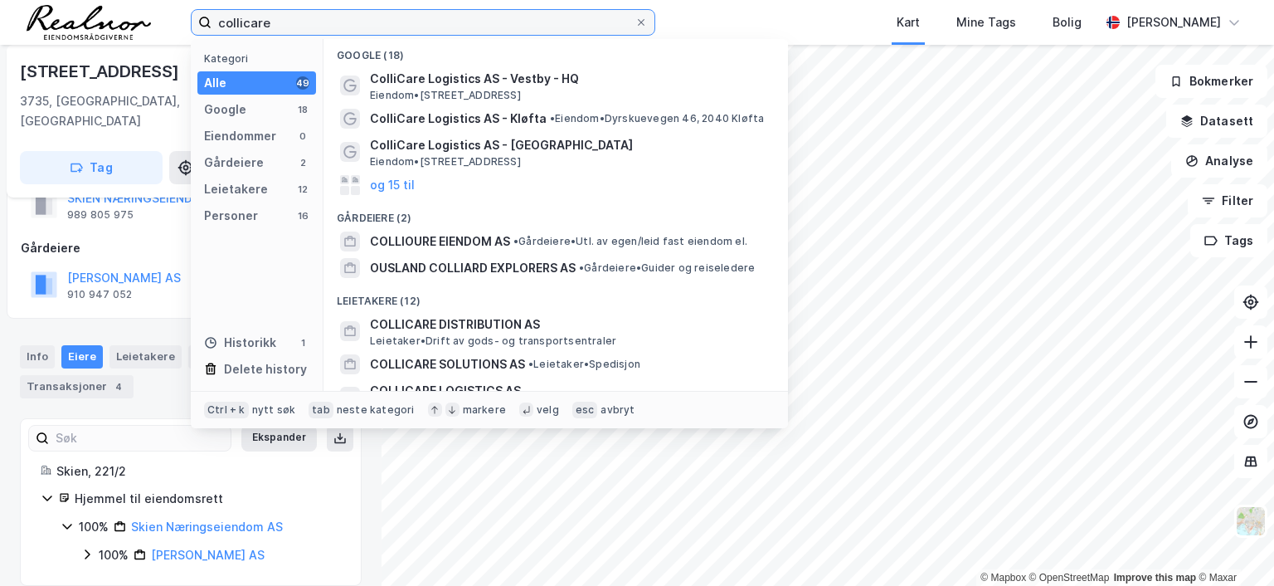
scroll to position [0, 0]
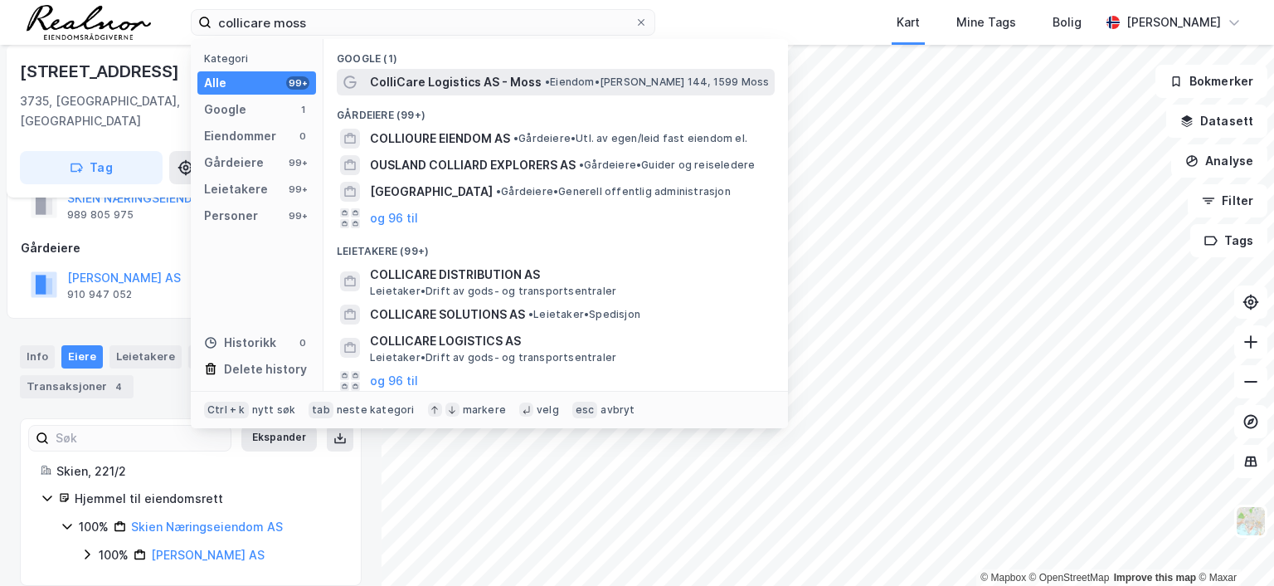
click at [458, 75] on span "ColliCare Logistics AS - Moss" at bounding box center [456, 82] width 172 height 20
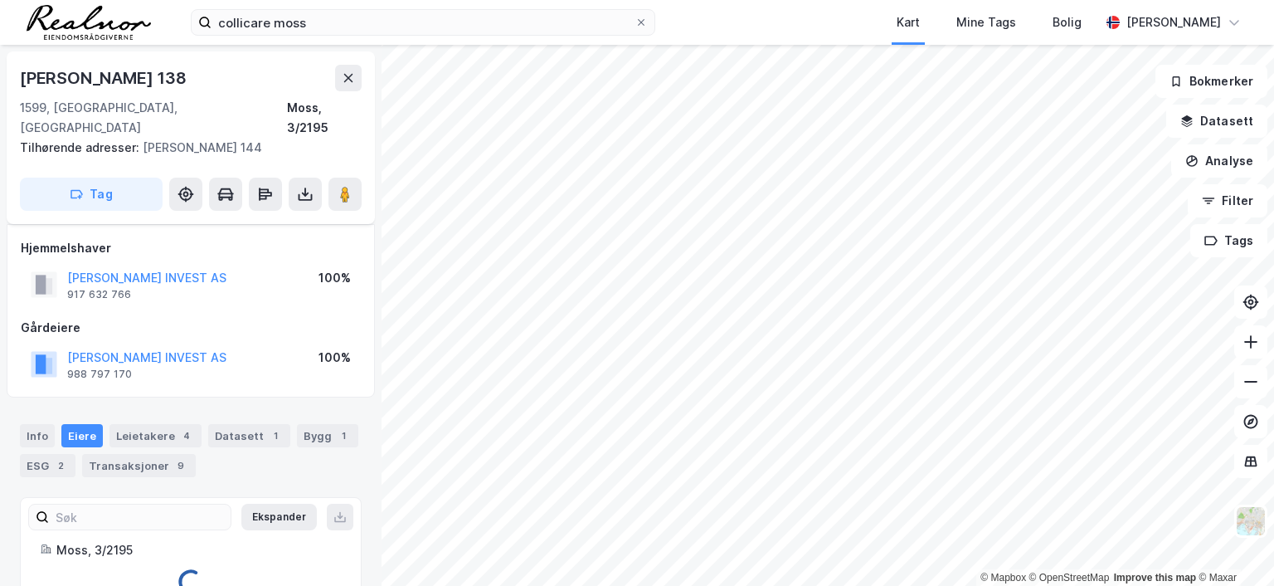
scroll to position [30, 0]
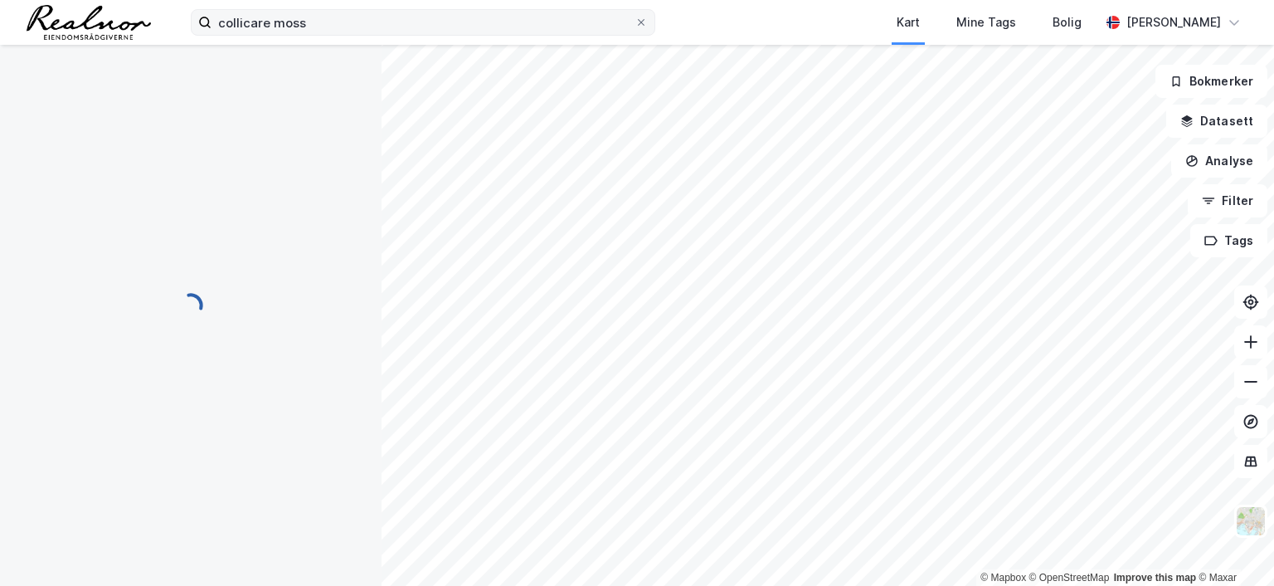
scroll to position [30, 0]
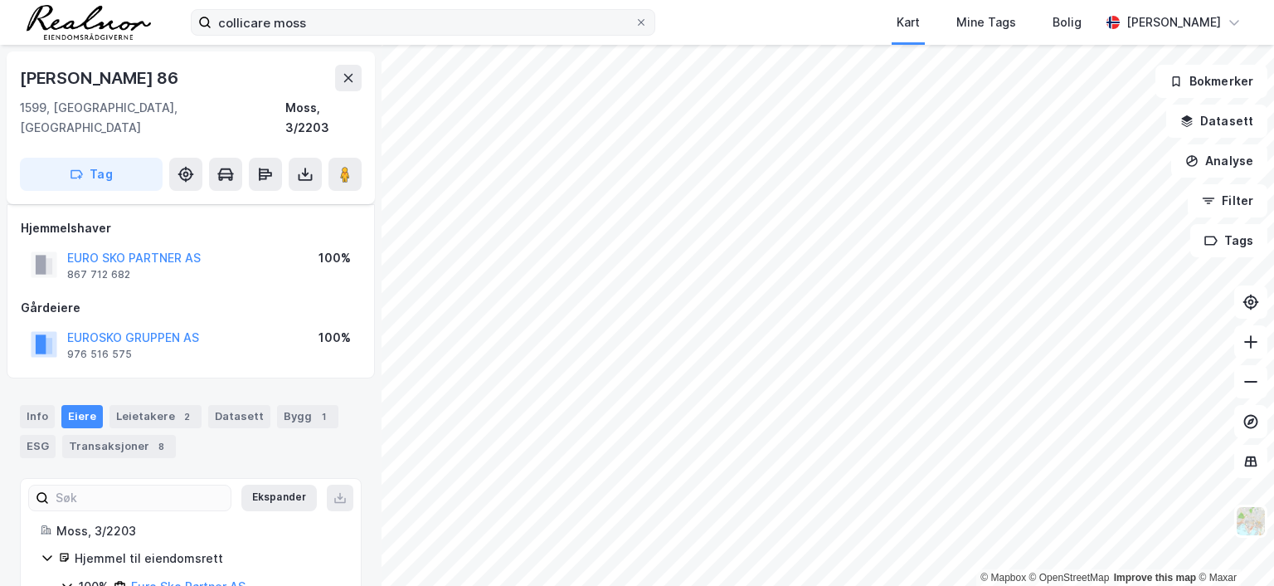
scroll to position [10, 0]
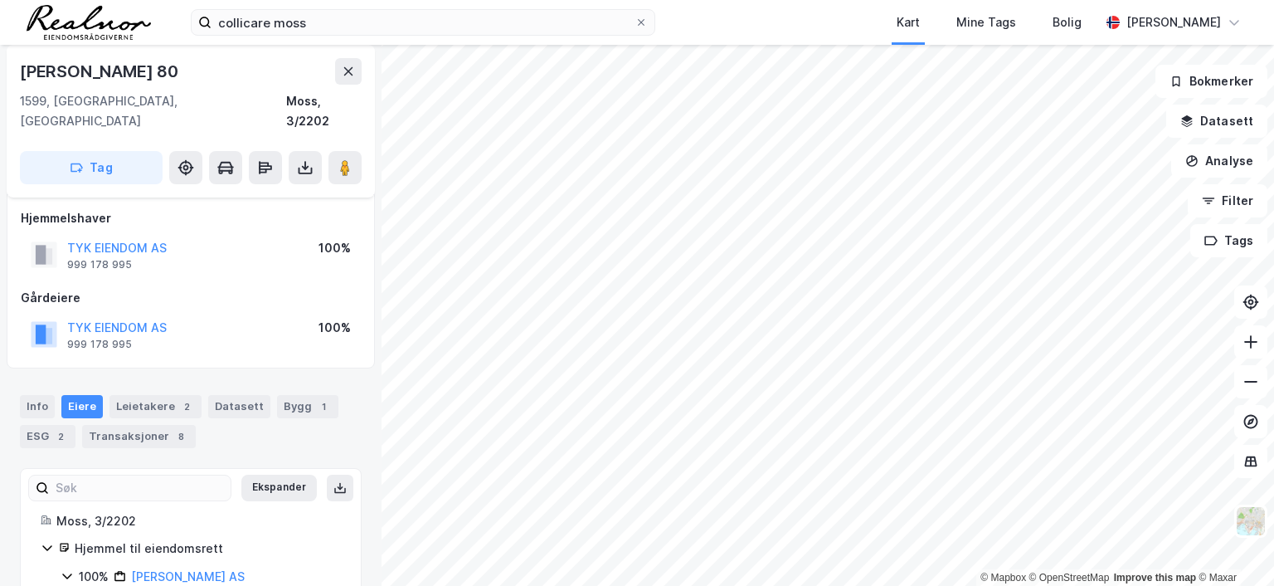
scroll to position [87, 0]
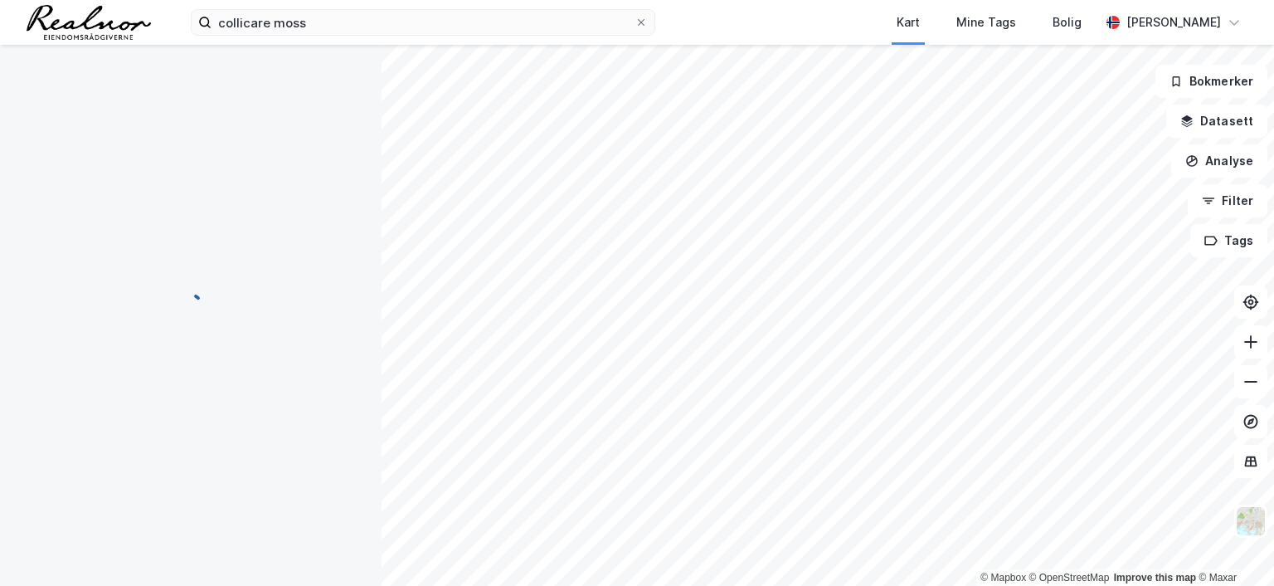
scroll to position [60, 0]
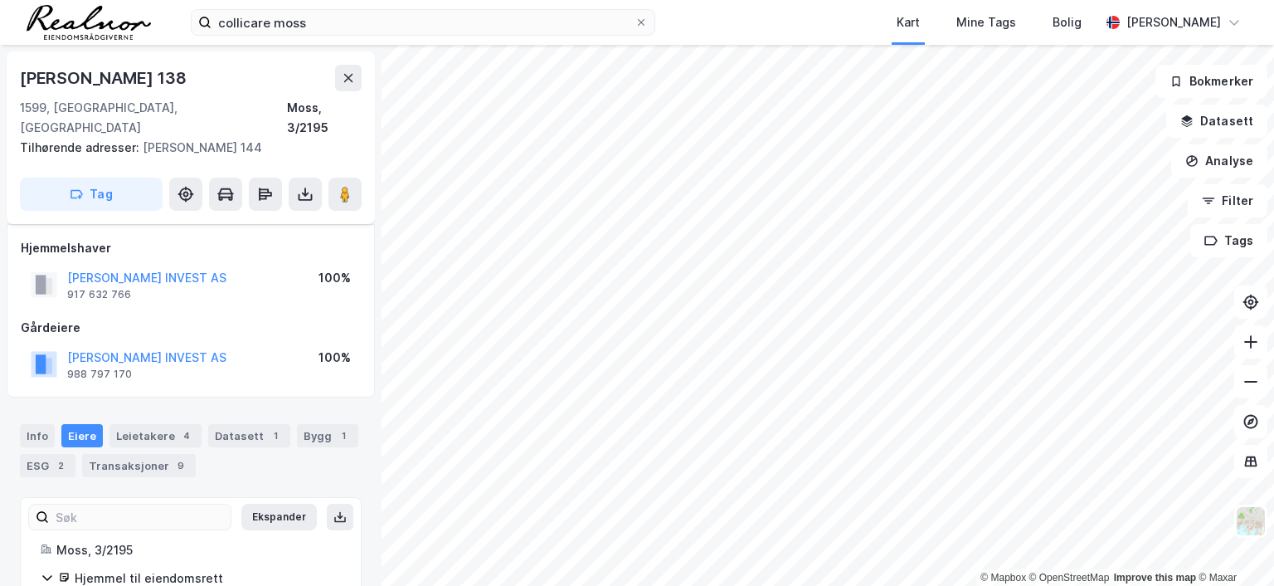
scroll to position [30, 0]
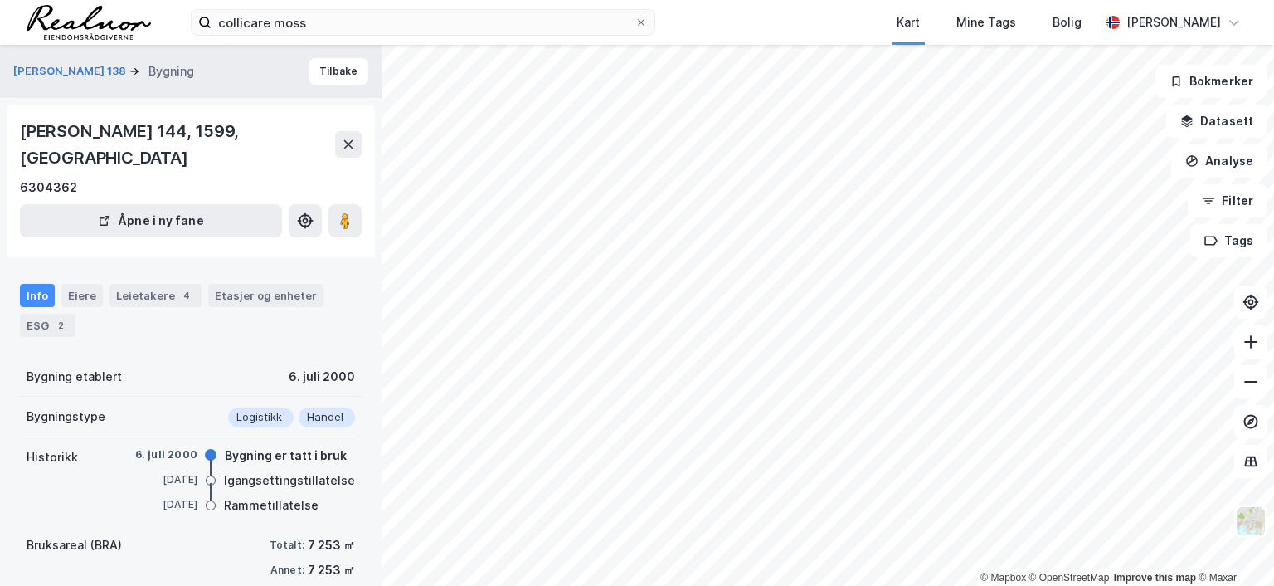
scroll to position [30, 0]
click at [311, 70] on button "Tilbake" at bounding box center [339, 71] width 60 height 27
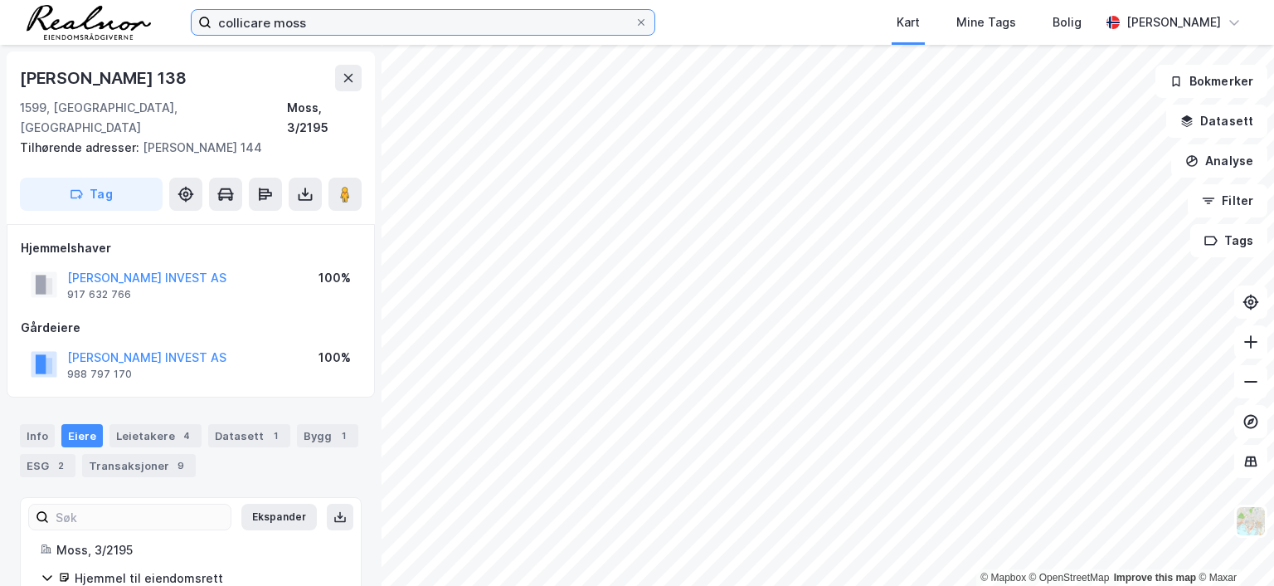
click at [308, 27] on input "collicare moss" at bounding box center [422, 22] width 423 height 25
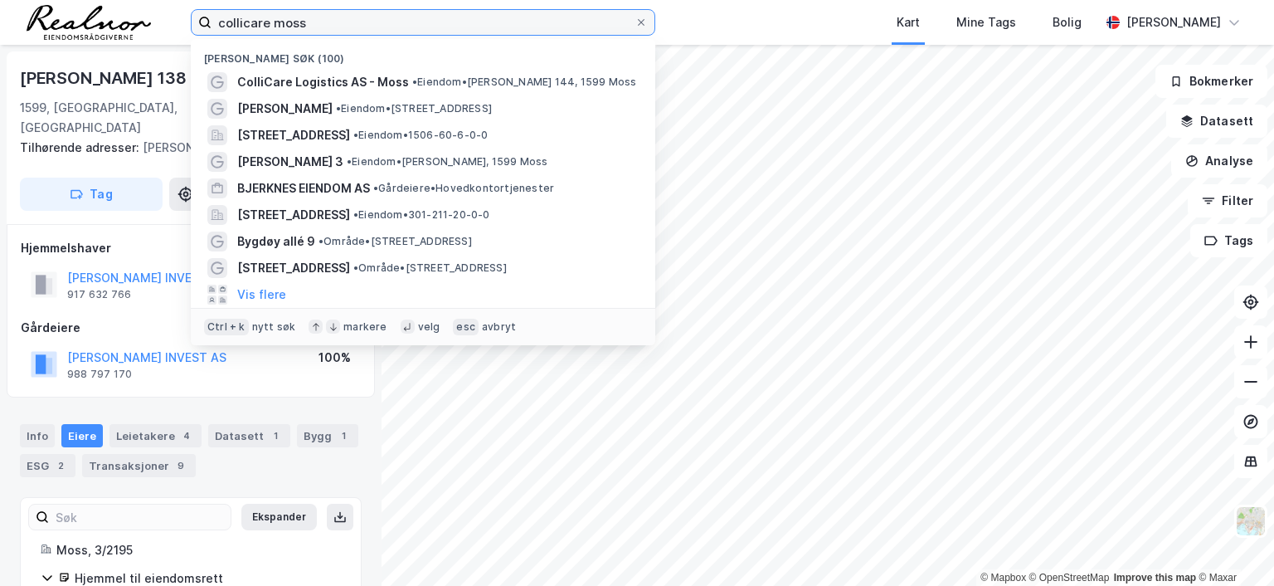
drag, startPoint x: 322, startPoint y: 23, endPoint x: 159, endPoint y: 10, distance: 163.1
click at [159, 10] on div "collicare moss Nylige søk (100) ColliCare Logistics AS - Moss • Eiendom • [STRE…" at bounding box center [637, 22] width 1274 height 45
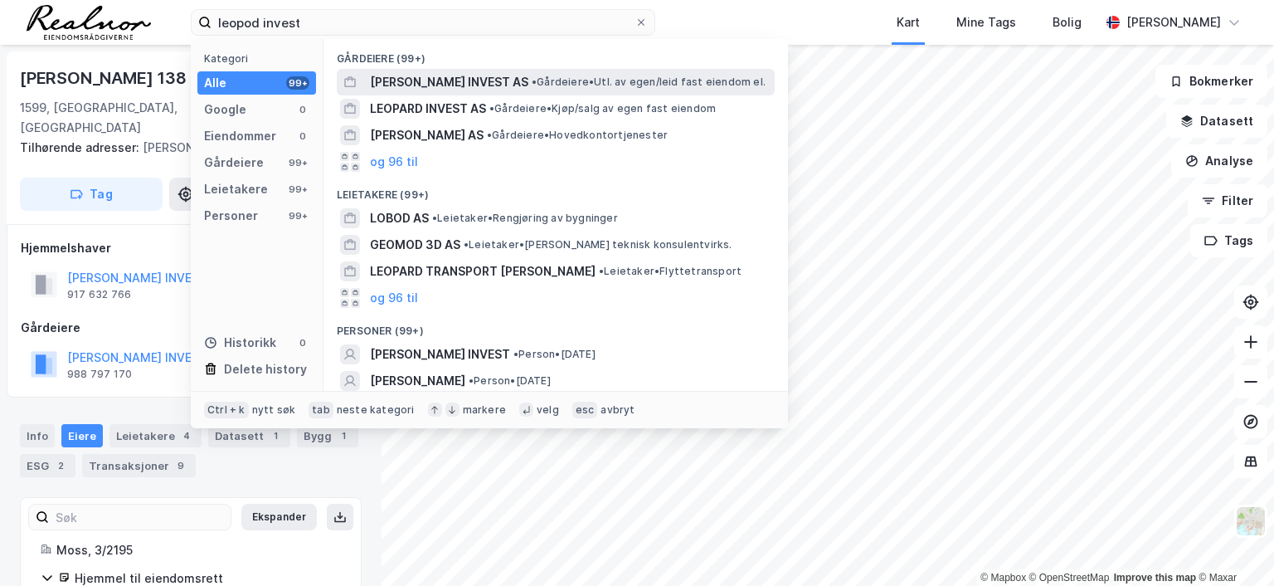
click at [481, 77] on span "[PERSON_NAME] INVEST AS" at bounding box center [449, 82] width 158 height 20
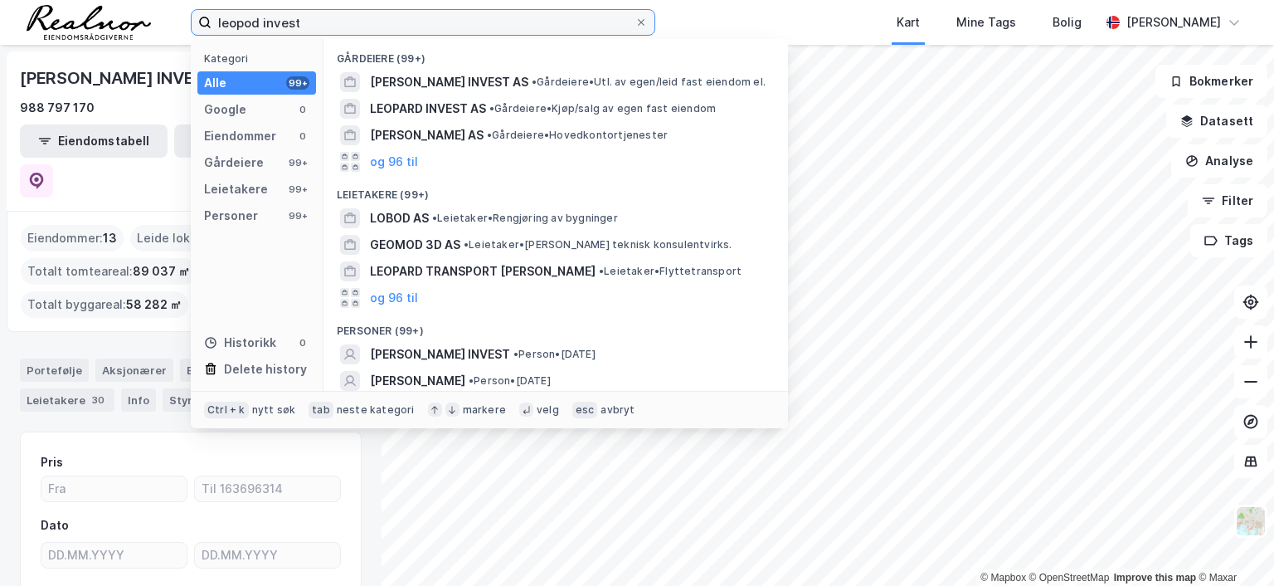
click at [318, 20] on input "leopod invest" at bounding box center [422, 22] width 423 height 25
drag, startPoint x: 318, startPoint y: 20, endPoint x: 86, endPoint y: 23, distance: 232.2
click at [86, 23] on div "leopod invest Kategori Alle 99+ Google 0 Eiendommer 0 Gårdeiere 99+ Leietakere …" at bounding box center [637, 22] width 1274 height 45
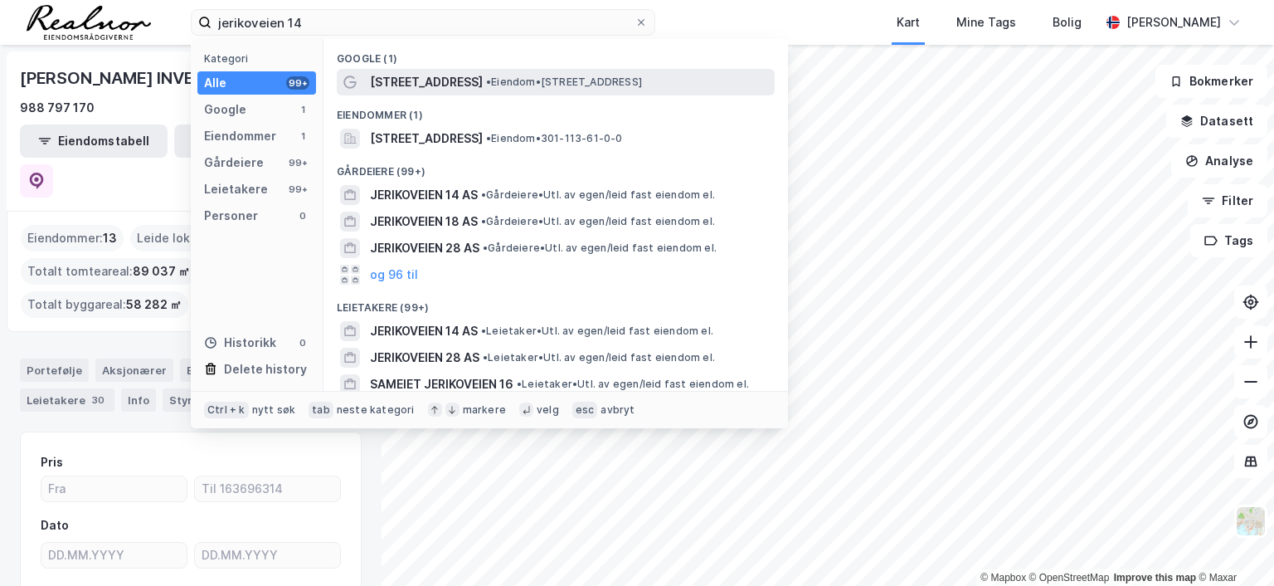
click at [491, 75] on span "• Eiendom • [STREET_ADDRESS]" at bounding box center [564, 81] width 156 height 13
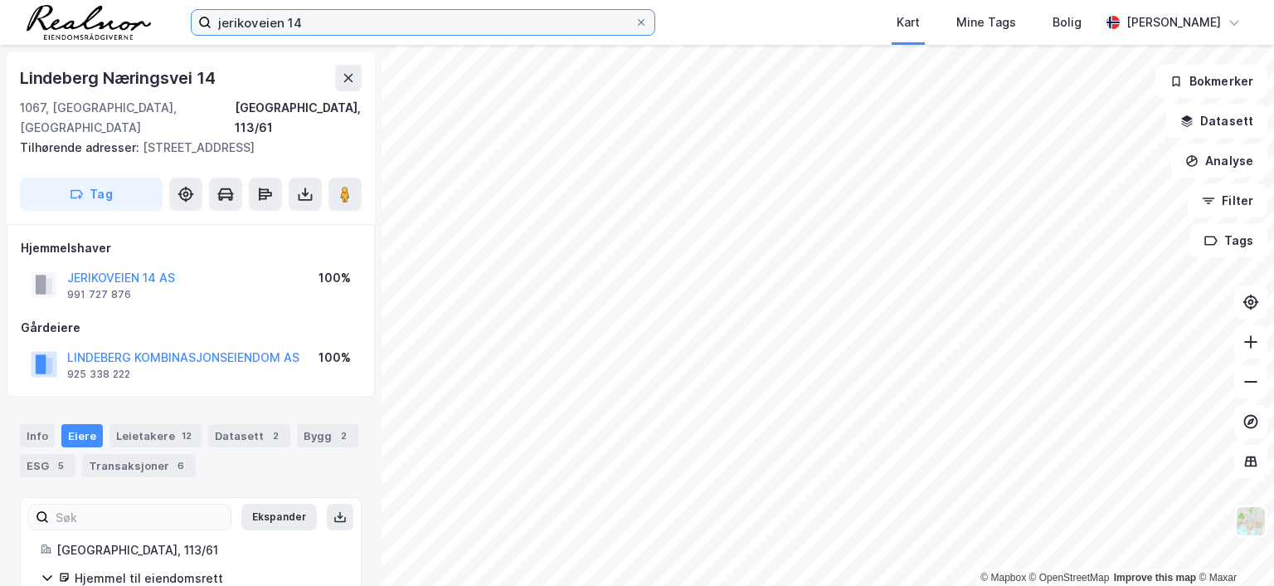
click at [331, 19] on input "jerikoveien 14" at bounding box center [422, 22] width 423 height 25
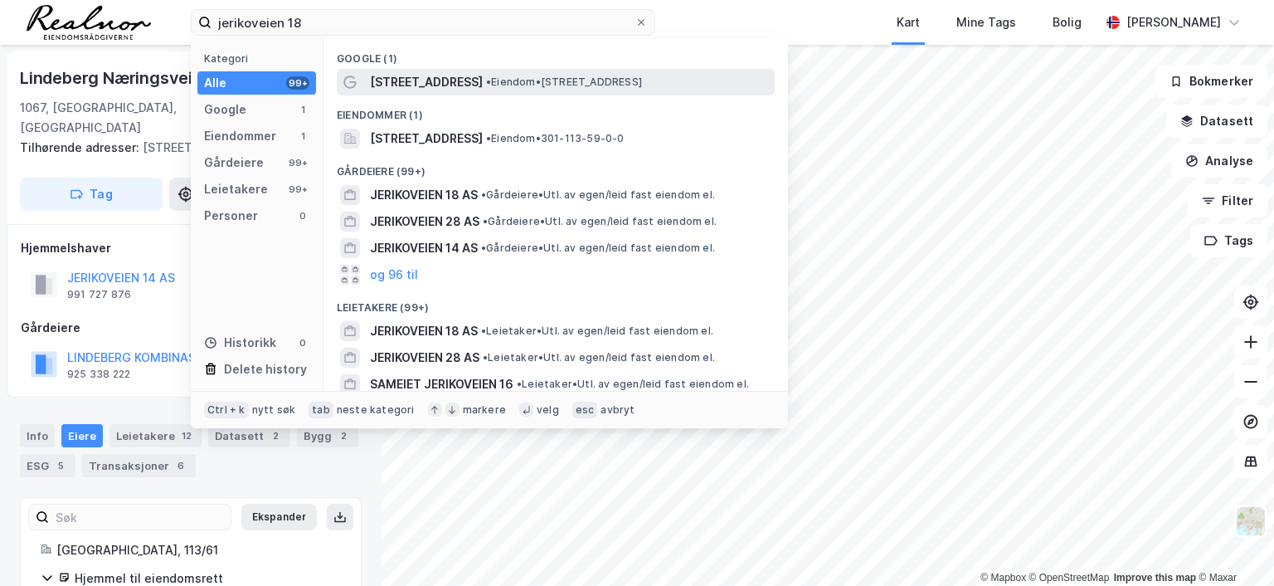
click at [424, 82] on span "[STREET_ADDRESS]" at bounding box center [426, 82] width 113 height 20
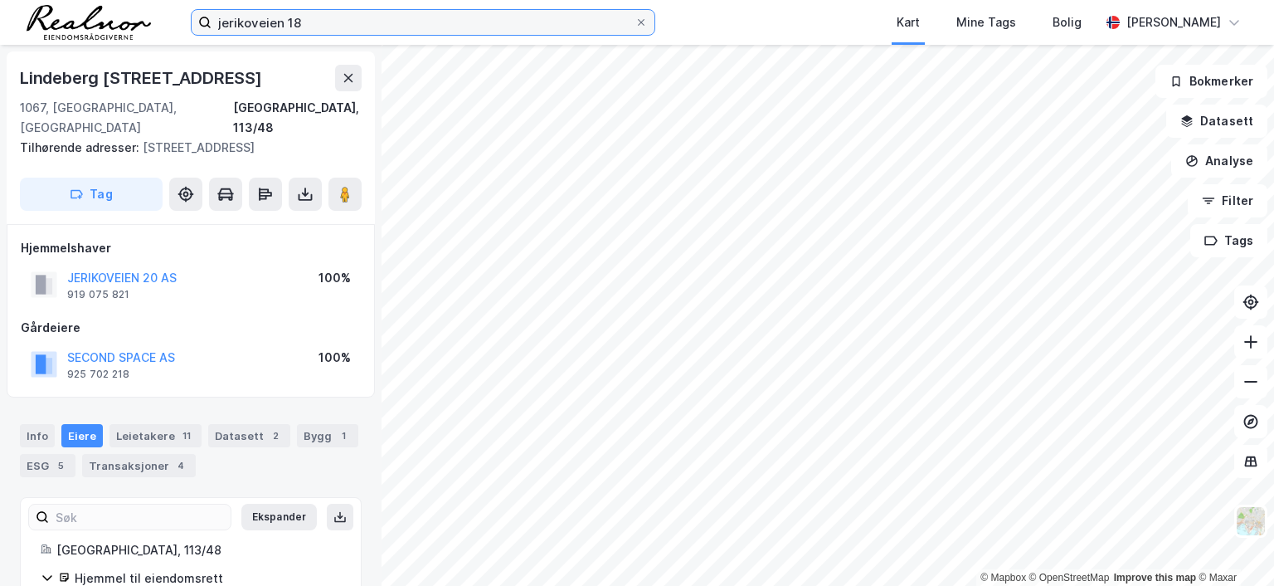
click at [319, 21] on input "jerikoveien 18" at bounding box center [422, 22] width 423 height 25
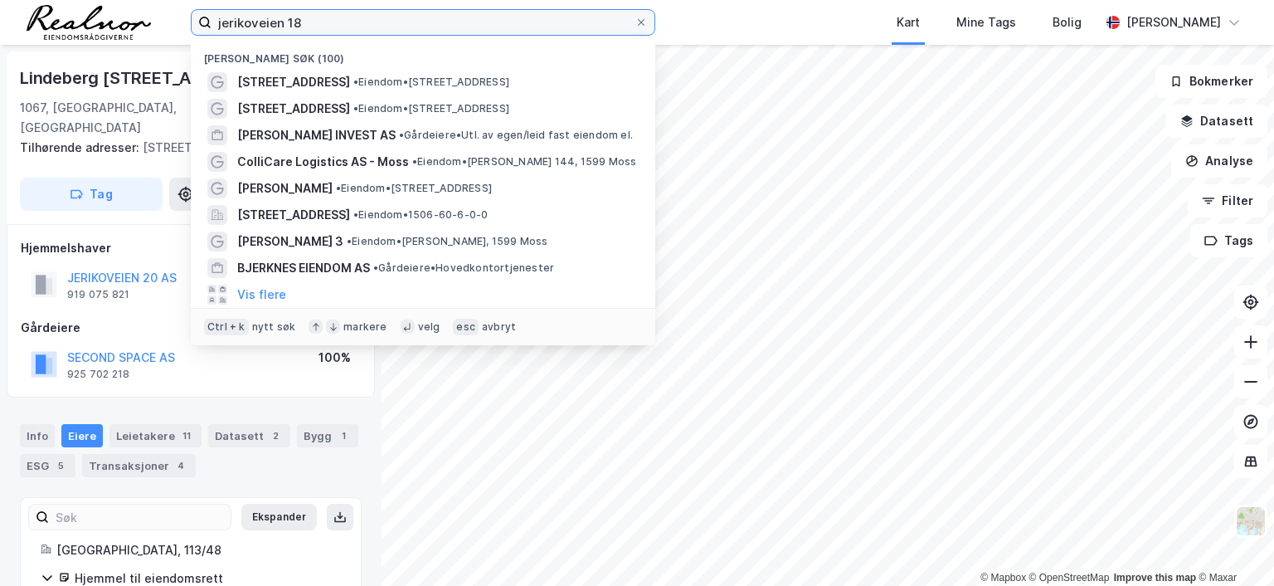
drag, startPoint x: 319, startPoint y: 21, endPoint x: 17, endPoint y: 10, distance: 302.9
click at [17, 10] on div "jerikoveien 18 Nylige søk (100) [STREET_ADDRESS] • Eiendom • [STREET_ADDRESS] […" at bounding box center [637, 22] width 1274 height 45
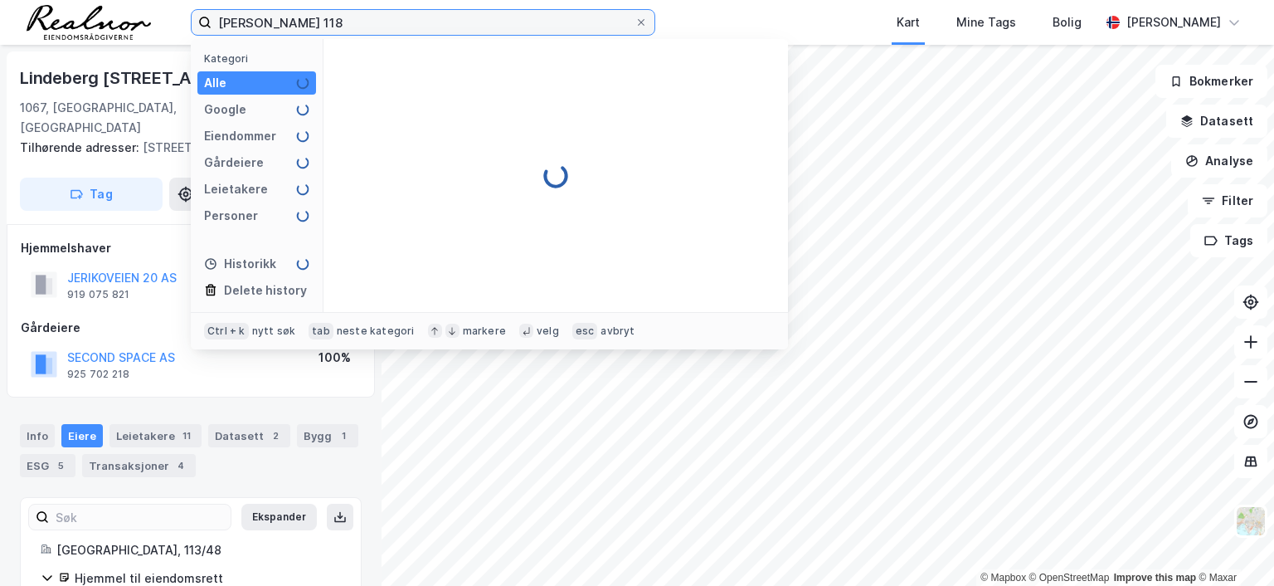
type input "[PERSON_NAME] 118"
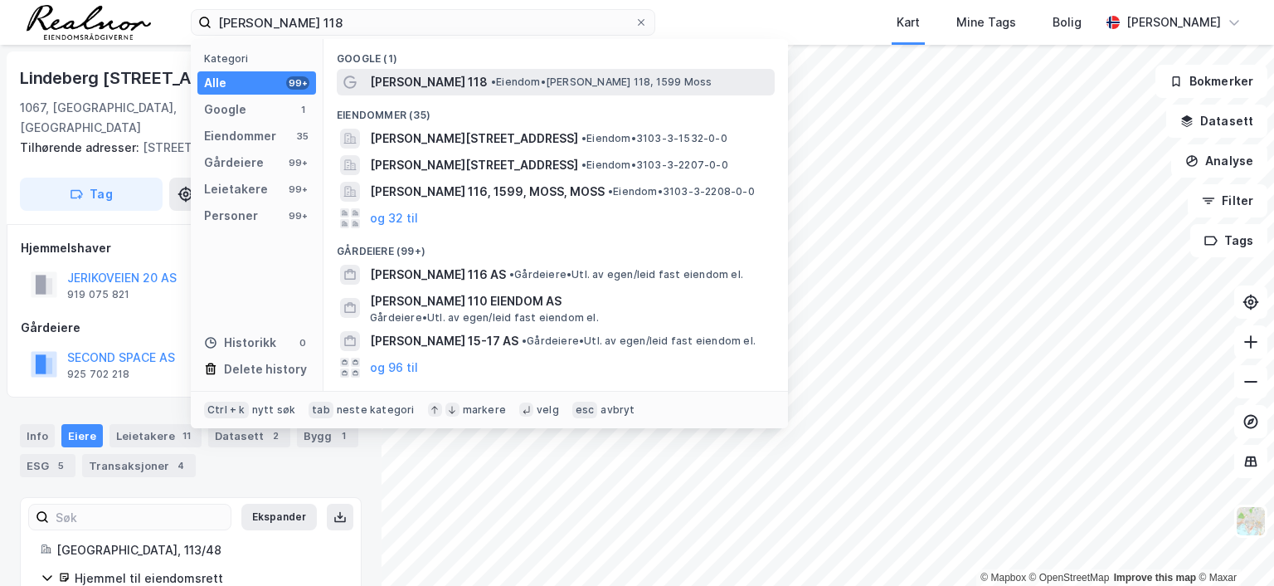
click at [490, 73] on div "[PERSON_NAME] 118 • [PERSON_NAME] 118, 1599 Moss" at bounding box center [570, 82] width 401 height 20
